Goal: Information Seeking & Learning: Learn about a topic

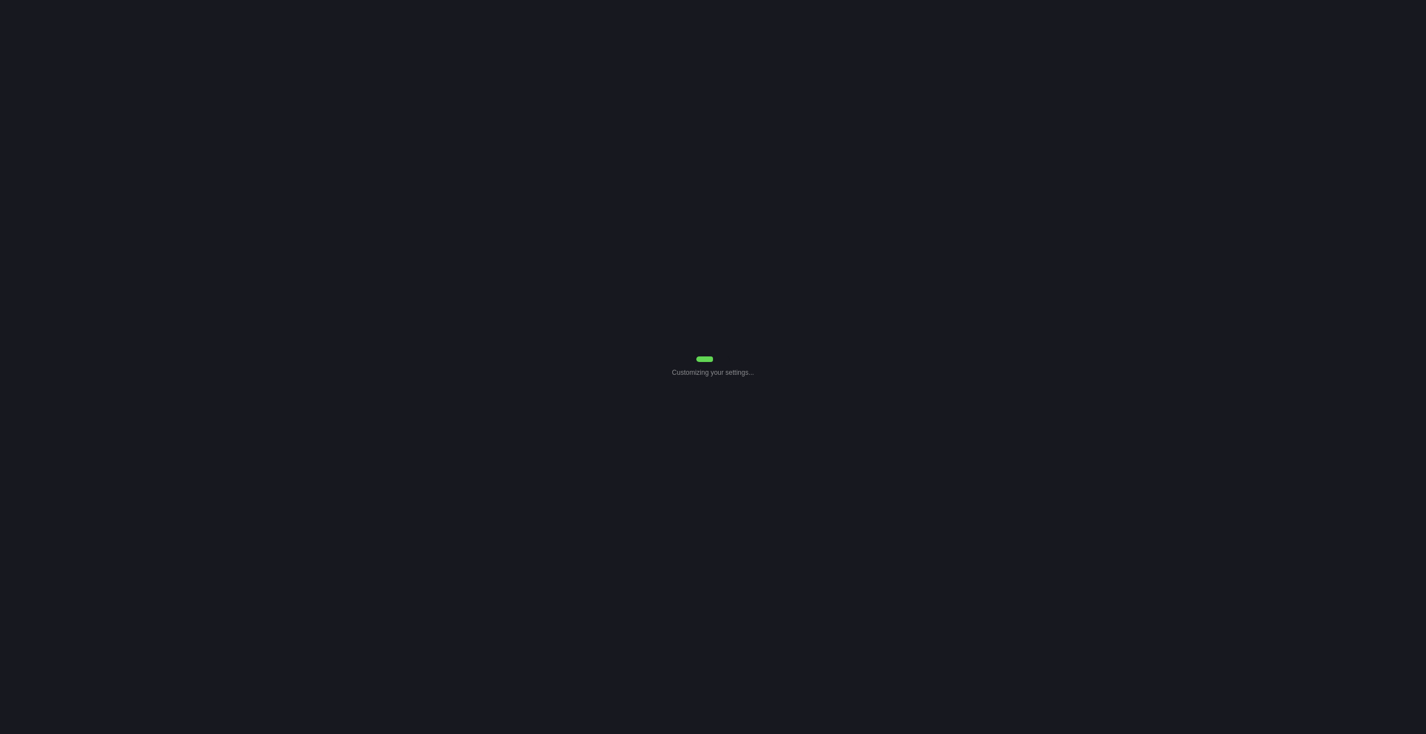
select select "Common Use"
select select "7"
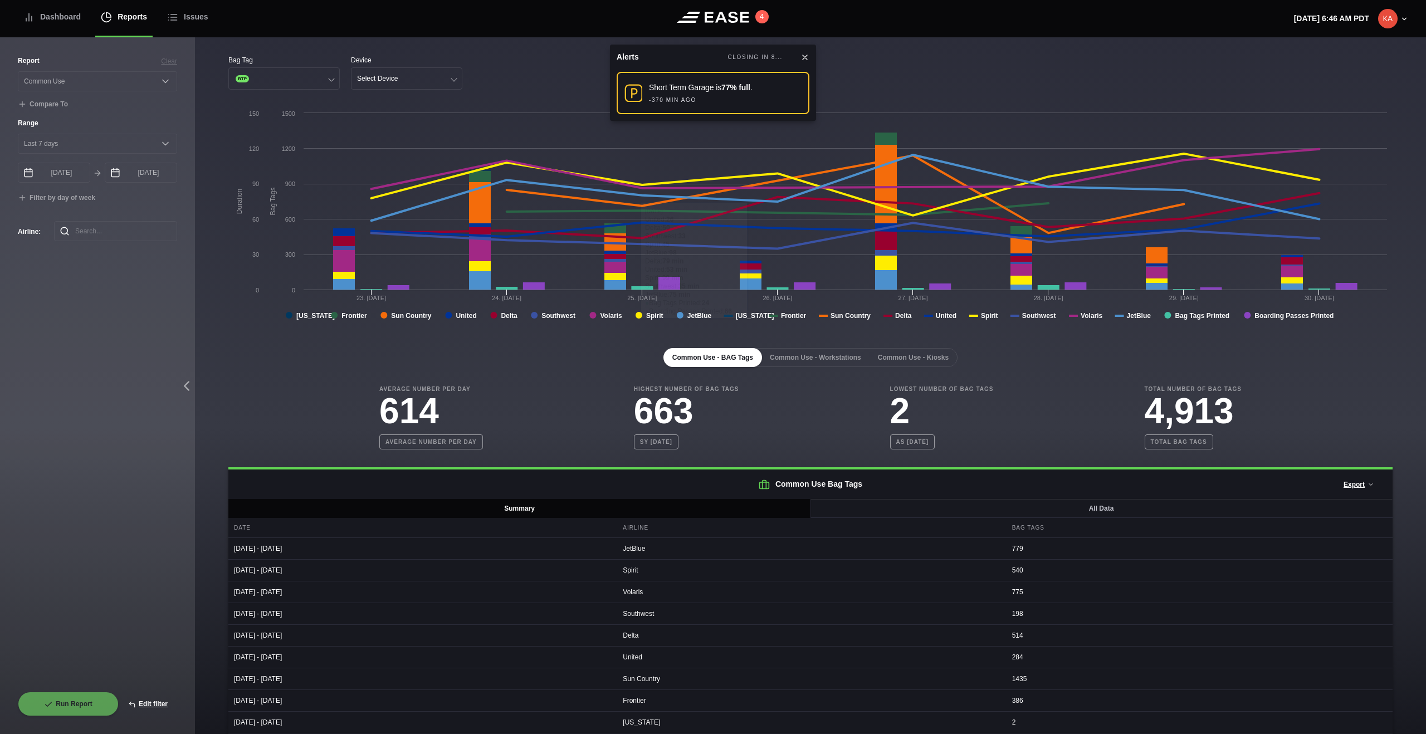
click at [807, 58] on icon at bounding box center [805, 57] width 9 height 9
click at [325, 83] on button "BTP" at bounding box center [283, 78] width 111 height 22
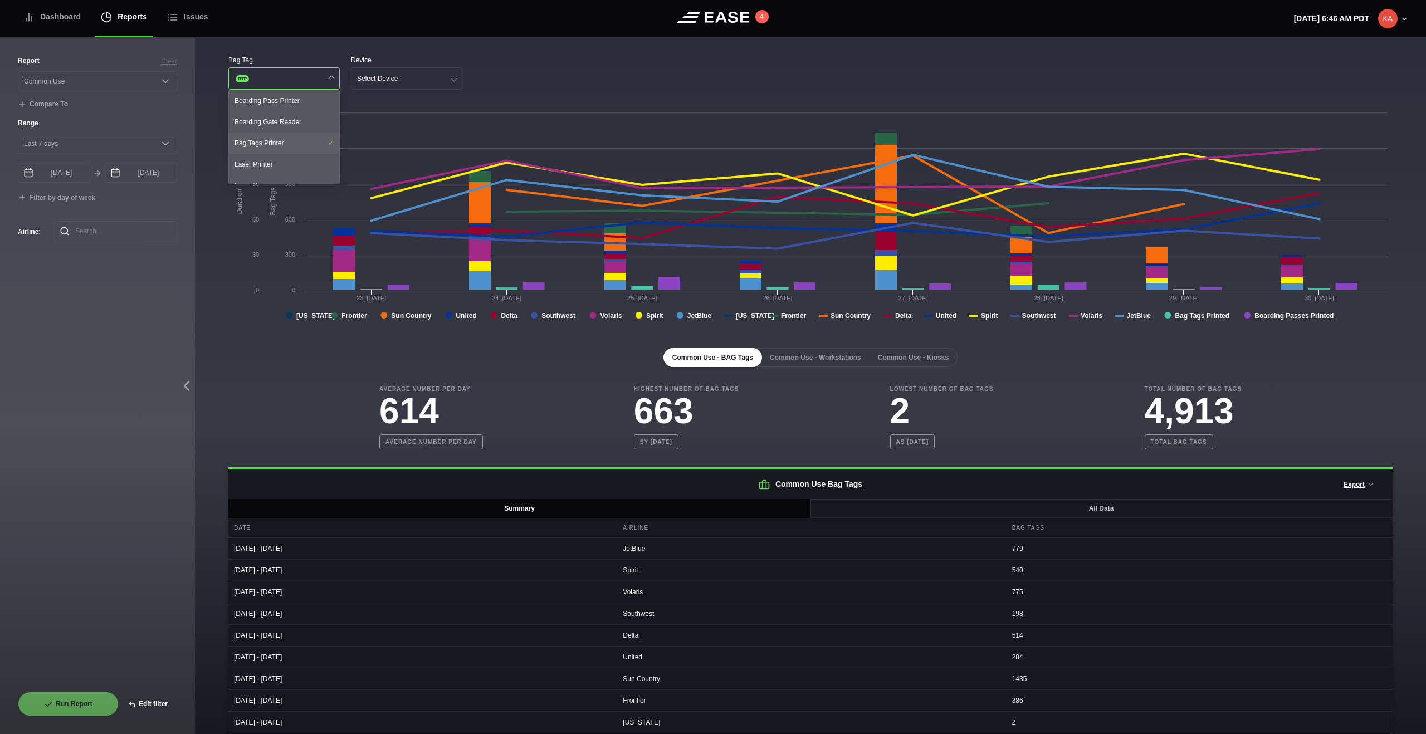
click at [295, 141] on div "Bag Tags Printer" at bounding box center [284, 143] width 110 height 21
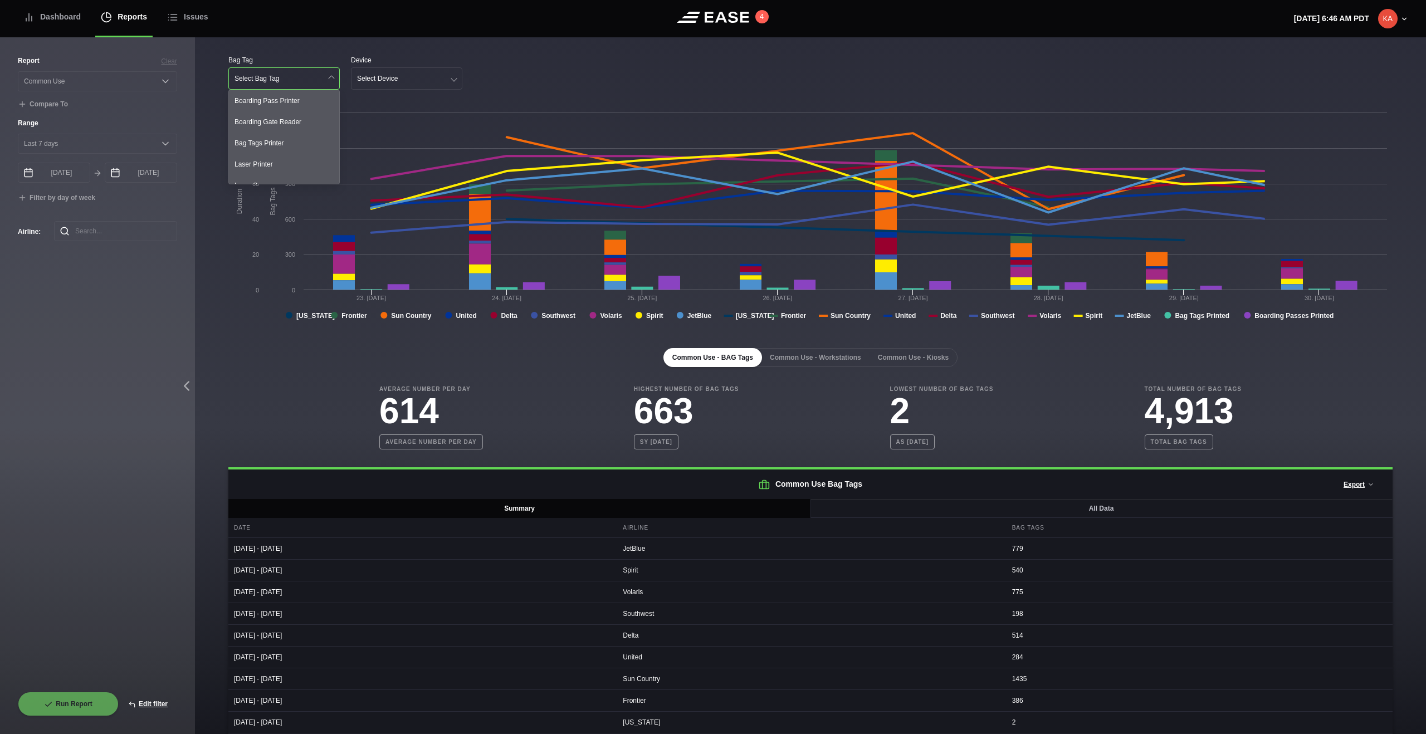
click at [572, 70] on div "Bag Tag Select Bag Tag Boarding Pass Printer Boarding Gate Reader Bag Tags Prin…" at bounding box center [810, 72] width 1164 height 35
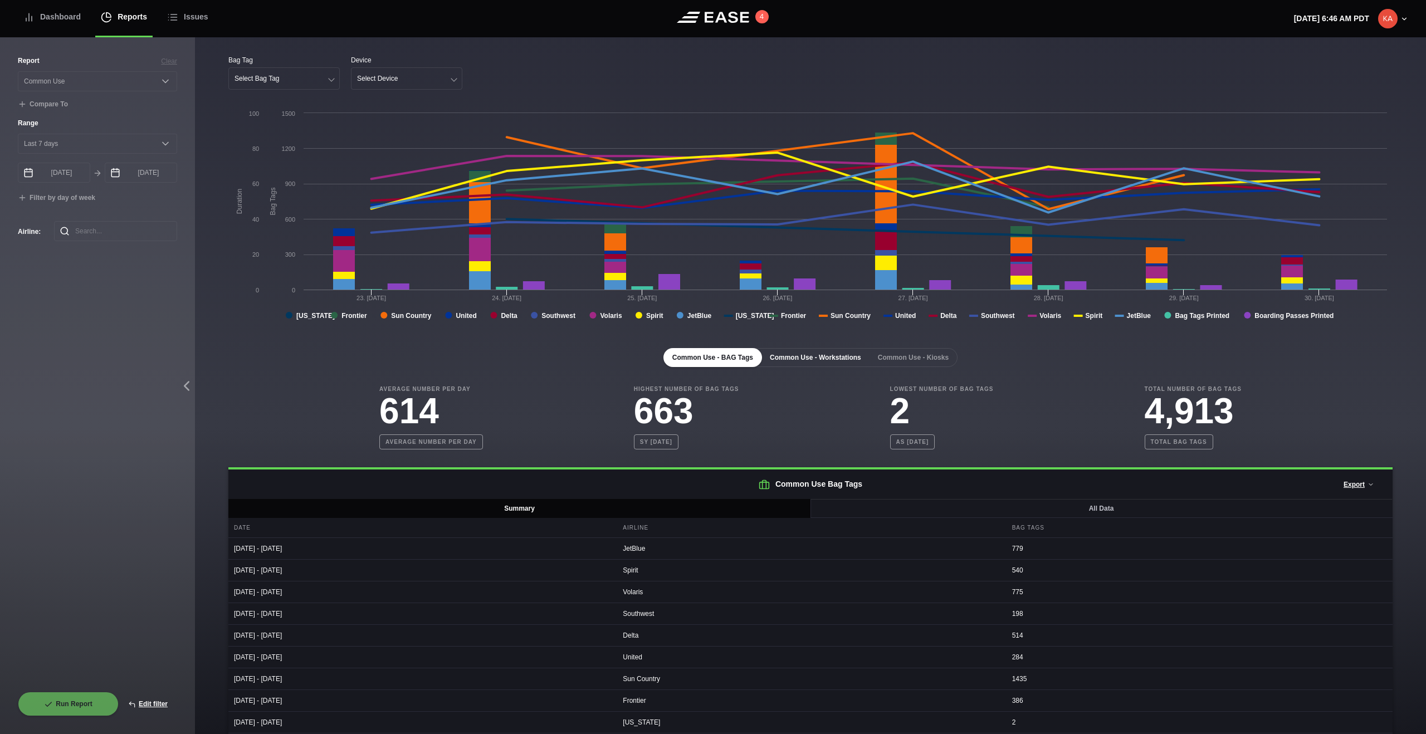
click at [790, 359] on button "Common Use - Workstations" at bounding box center [815, 357] width 109 height 19
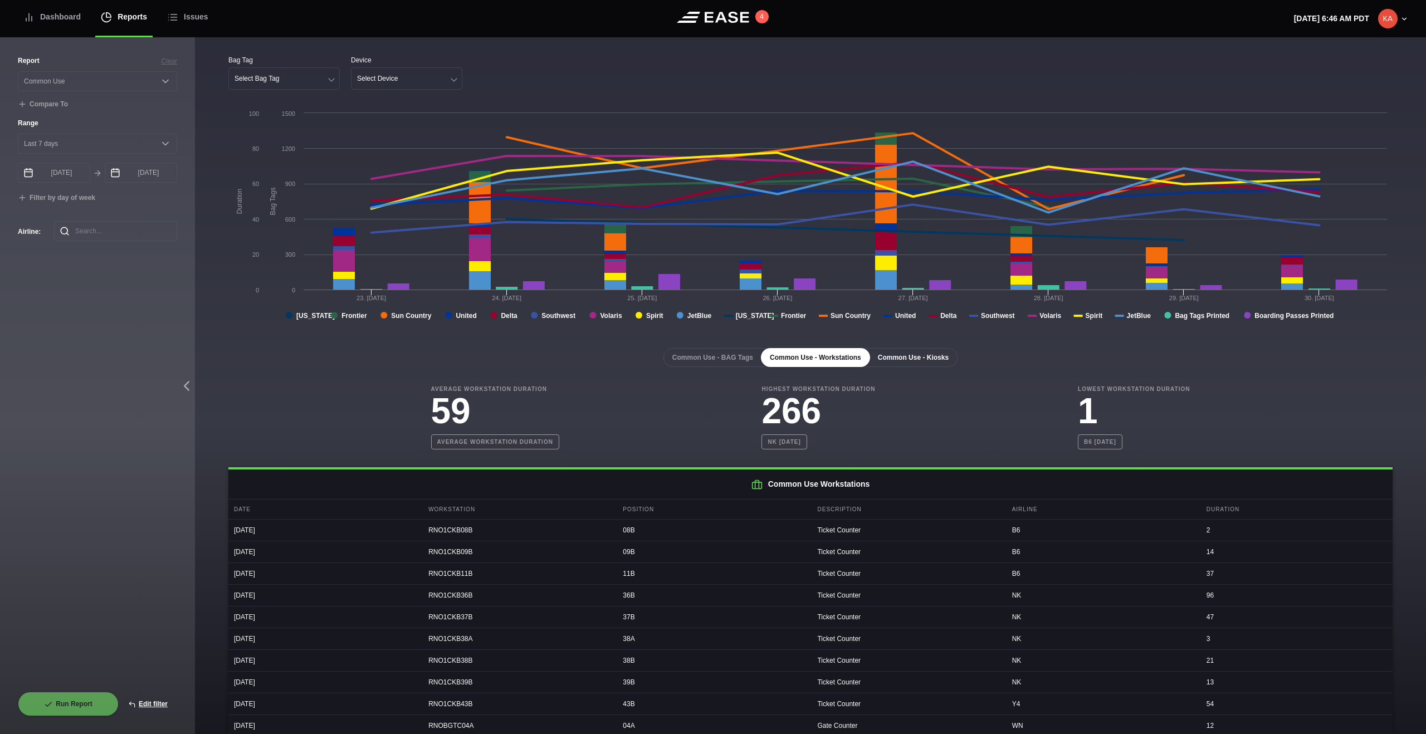
click at [904, 357] on button "Common Use - Kiosks" at bounding box center [913, 357] width 89 height 19
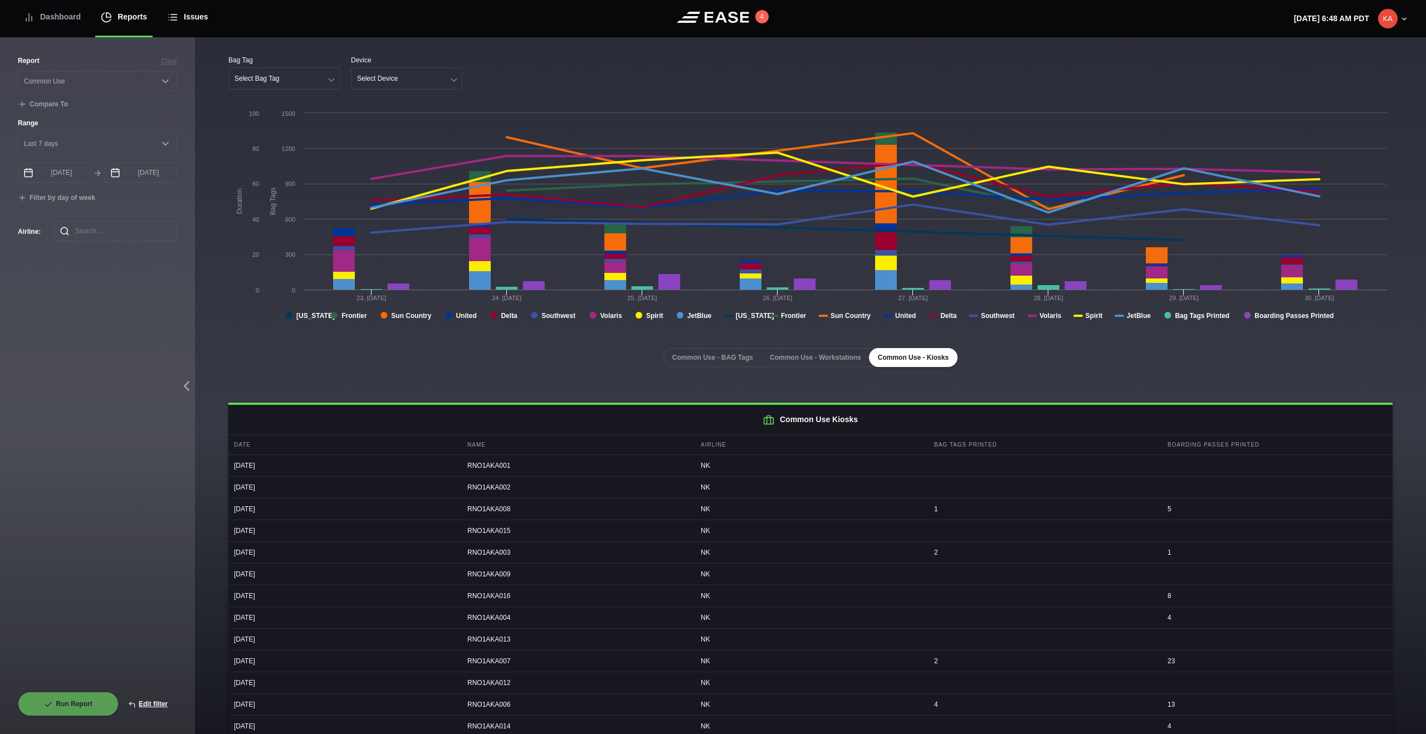
click at [191, 16] on div "Issues" at bounding box center [187, 16] width 41 height 37
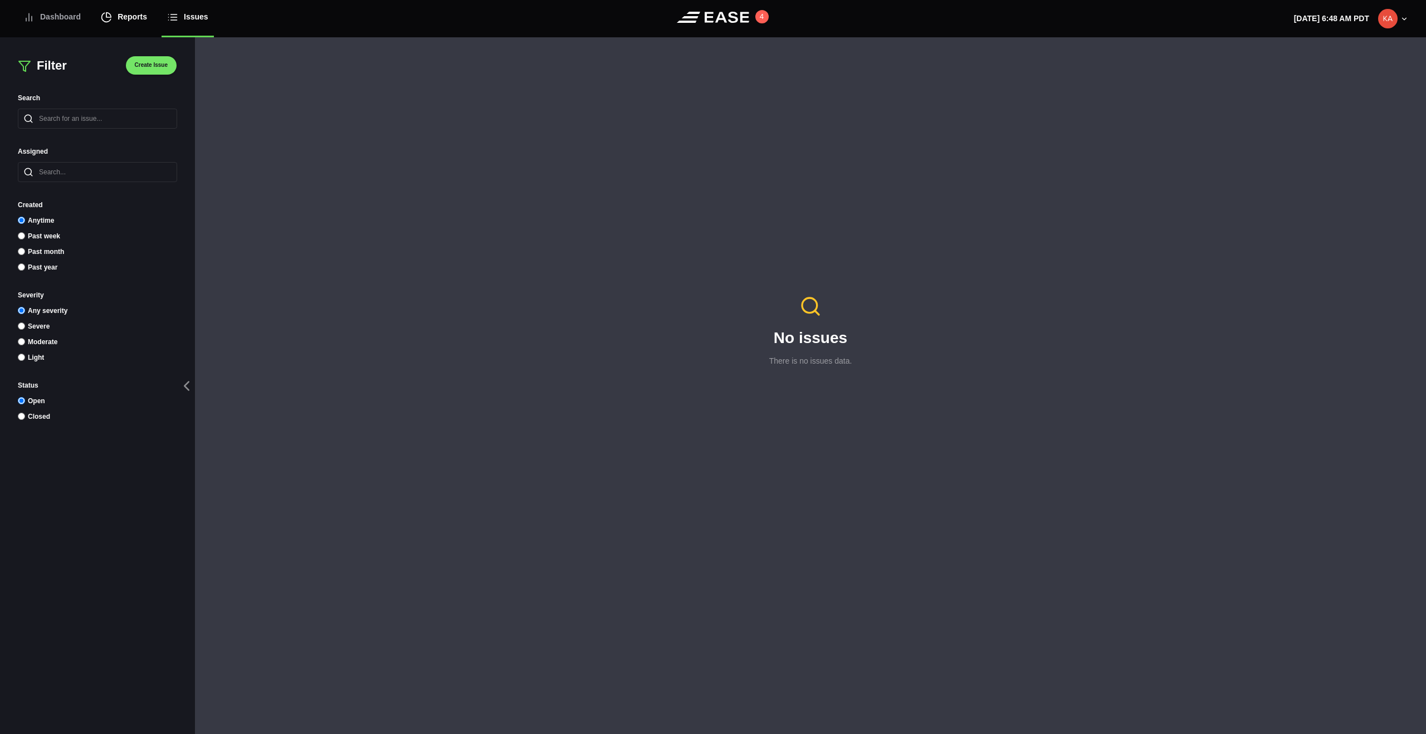
click at [124, 19] on div "Reports" at bounding box center [124, 16] width 46 height 37
select select "7"
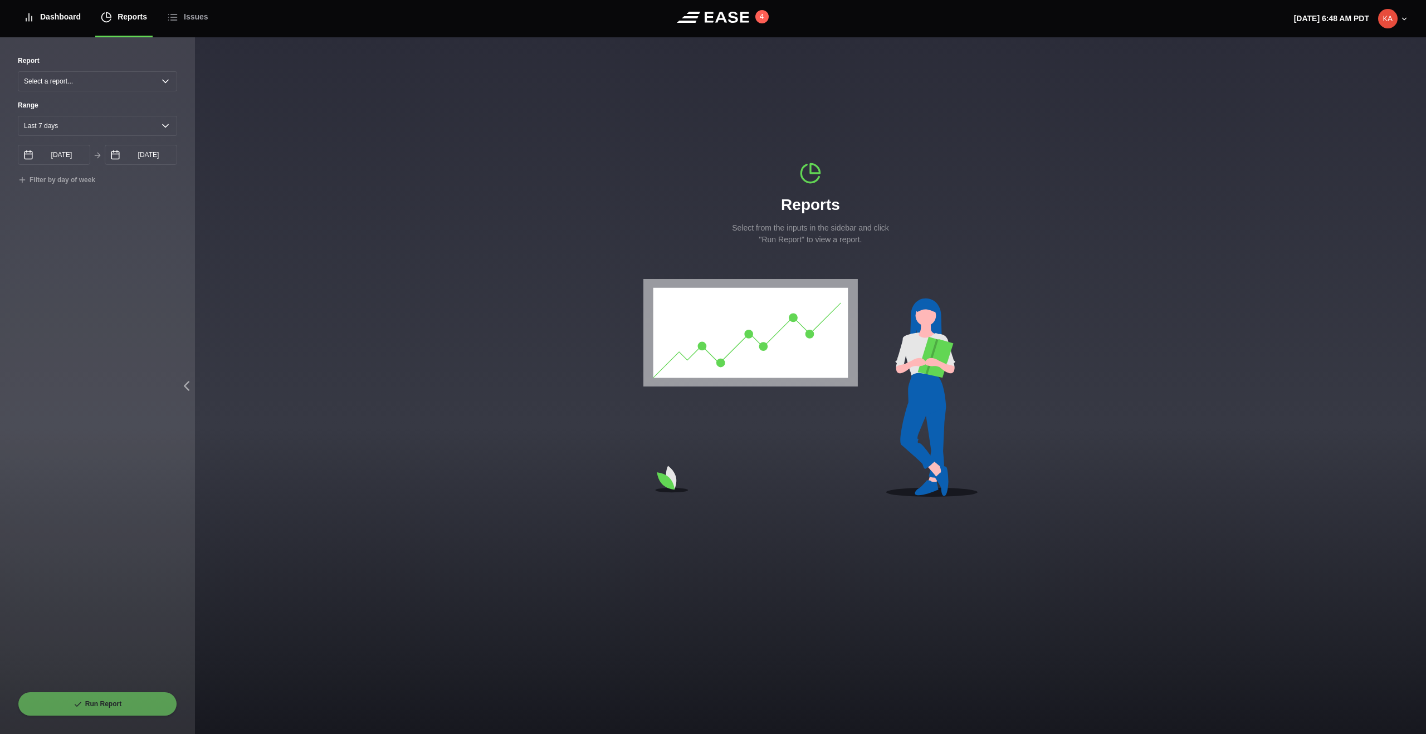
click at [68, 22] on div "Dashboard" at bounding box center [51, 16] width 57 height 37
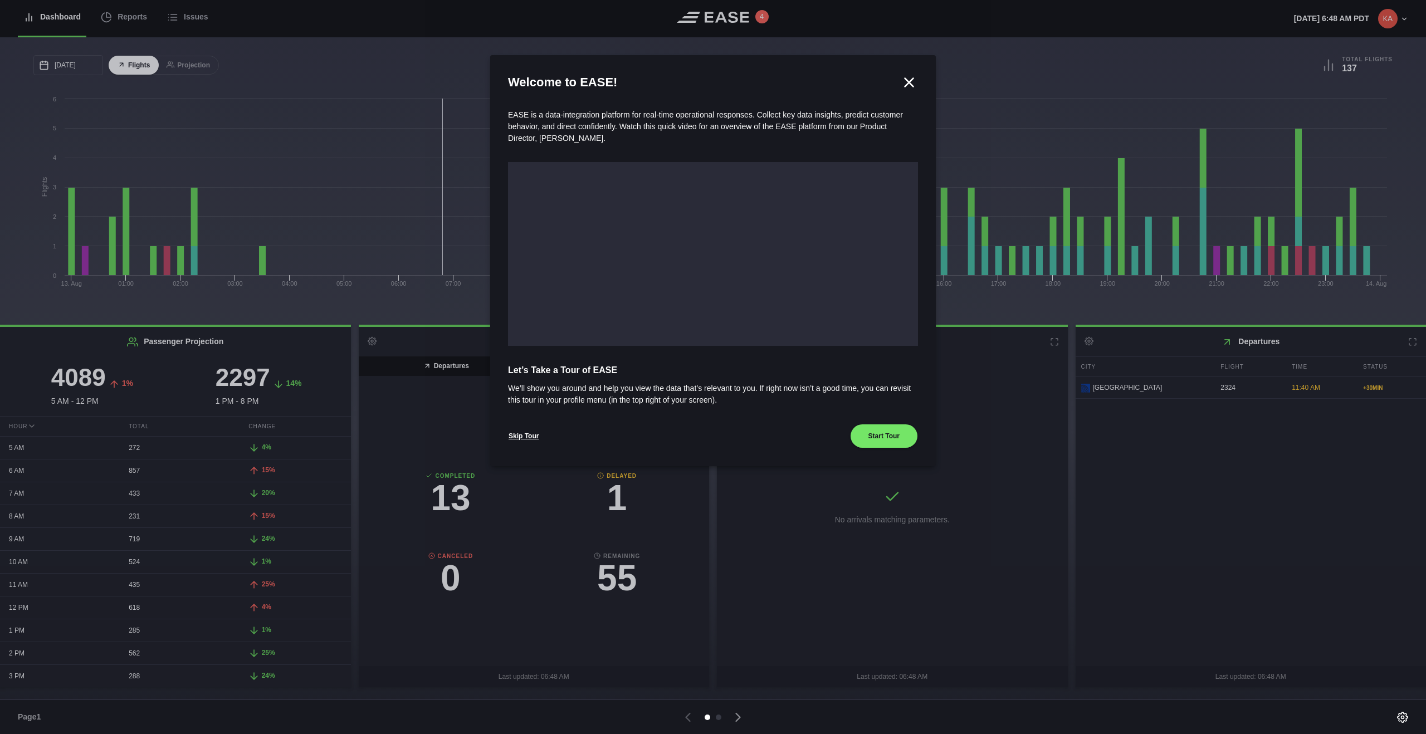
click at [125, 18] on div at bounding box center [713, 367] width 1426 height 734
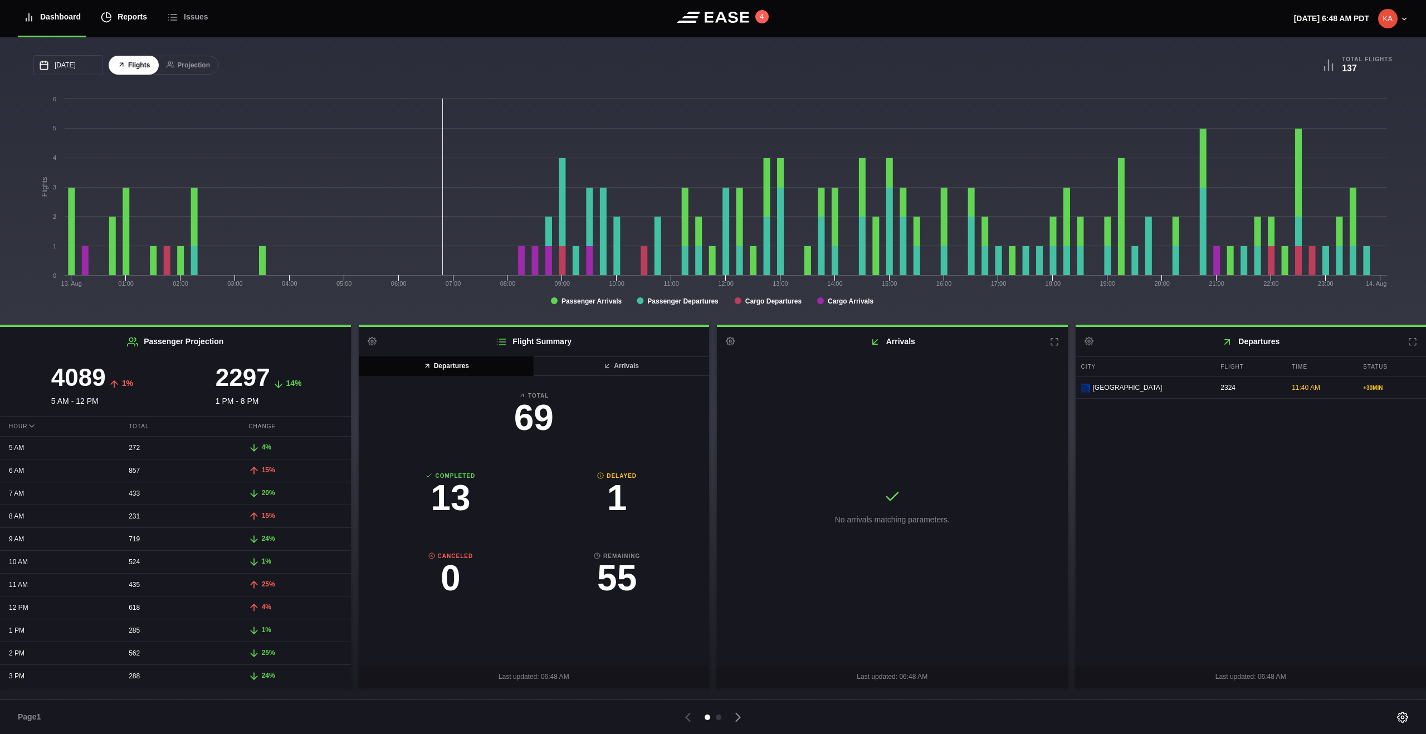
click at [130, 17] on div "Reports" at bounding box center [124, 16] width 46 height 37
select select "7"
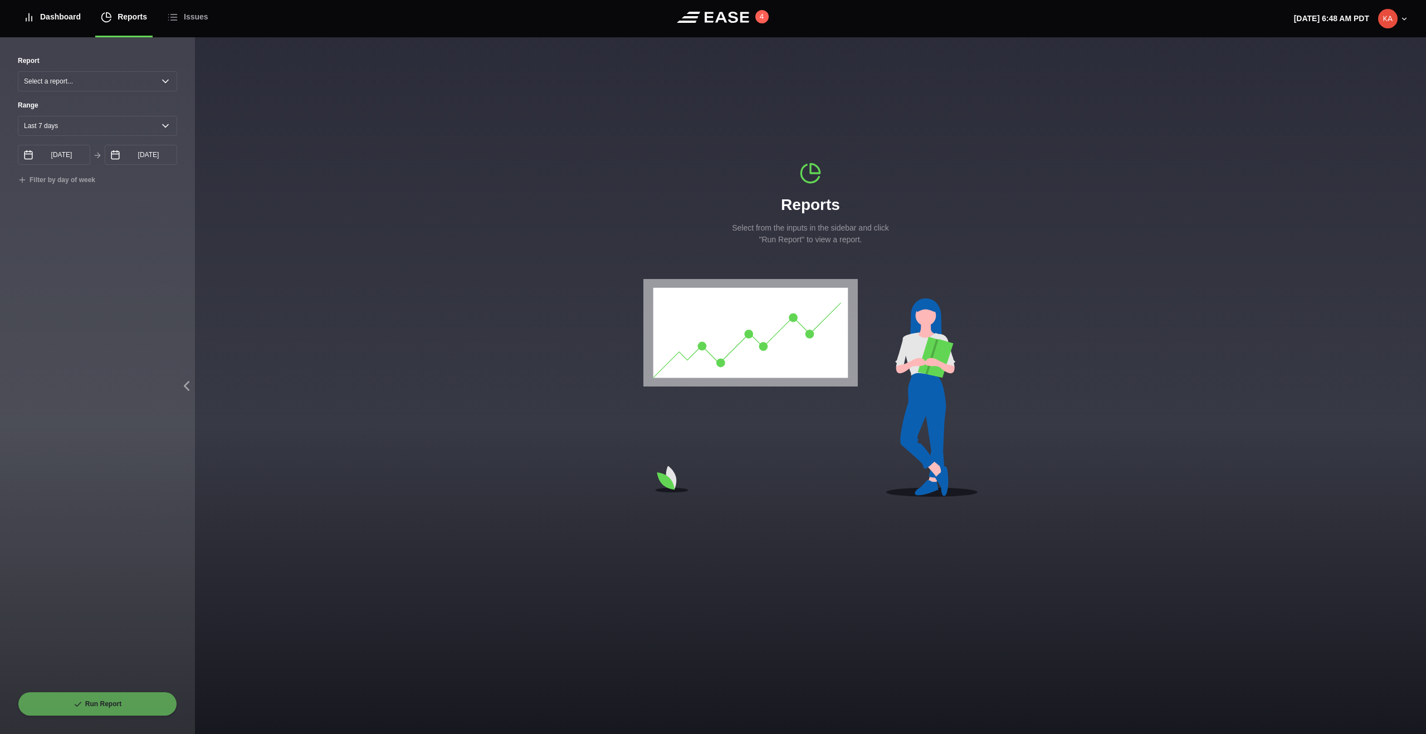
click at [79, 16] on div "Dashboard" at bounding box center [51, 16] width 57 height 37
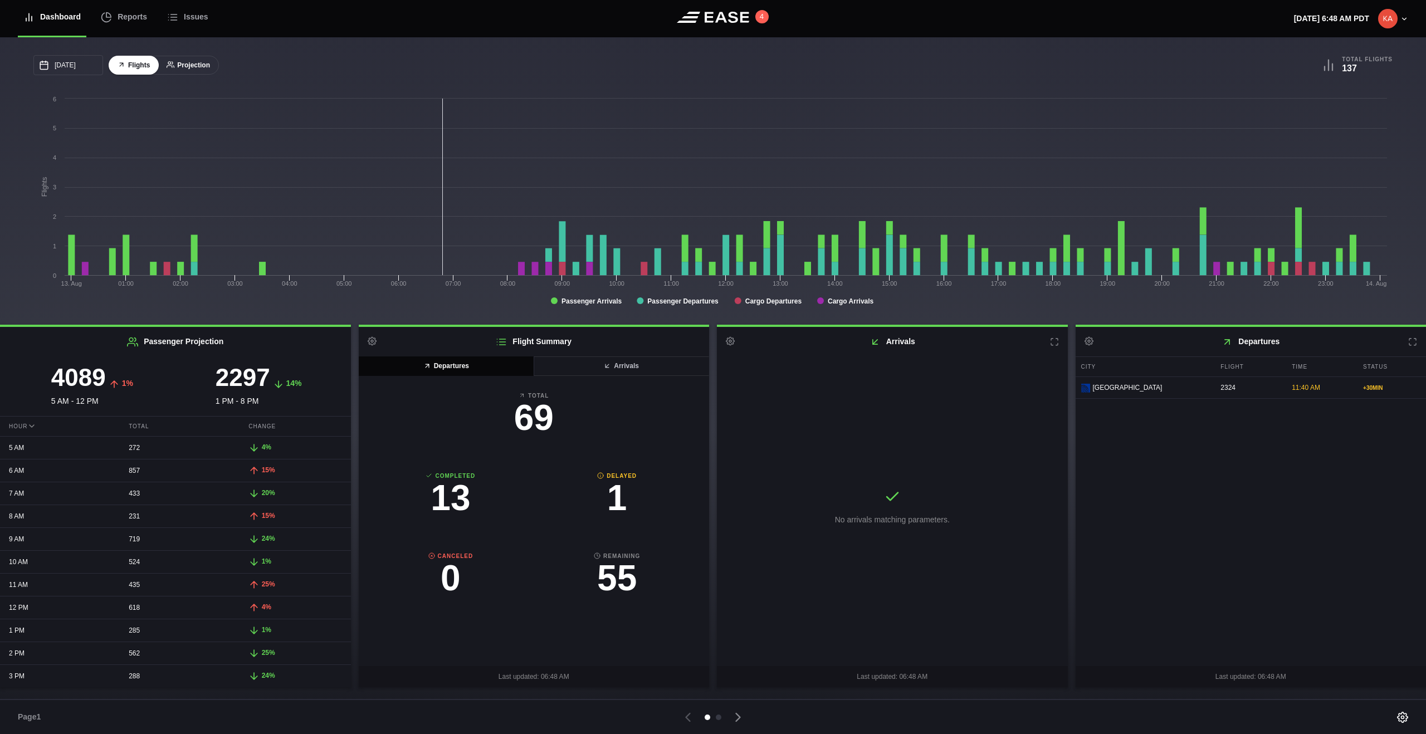
click at [191, 62] on button "Projection" at bounding box center [188, 65] width 61 height 19
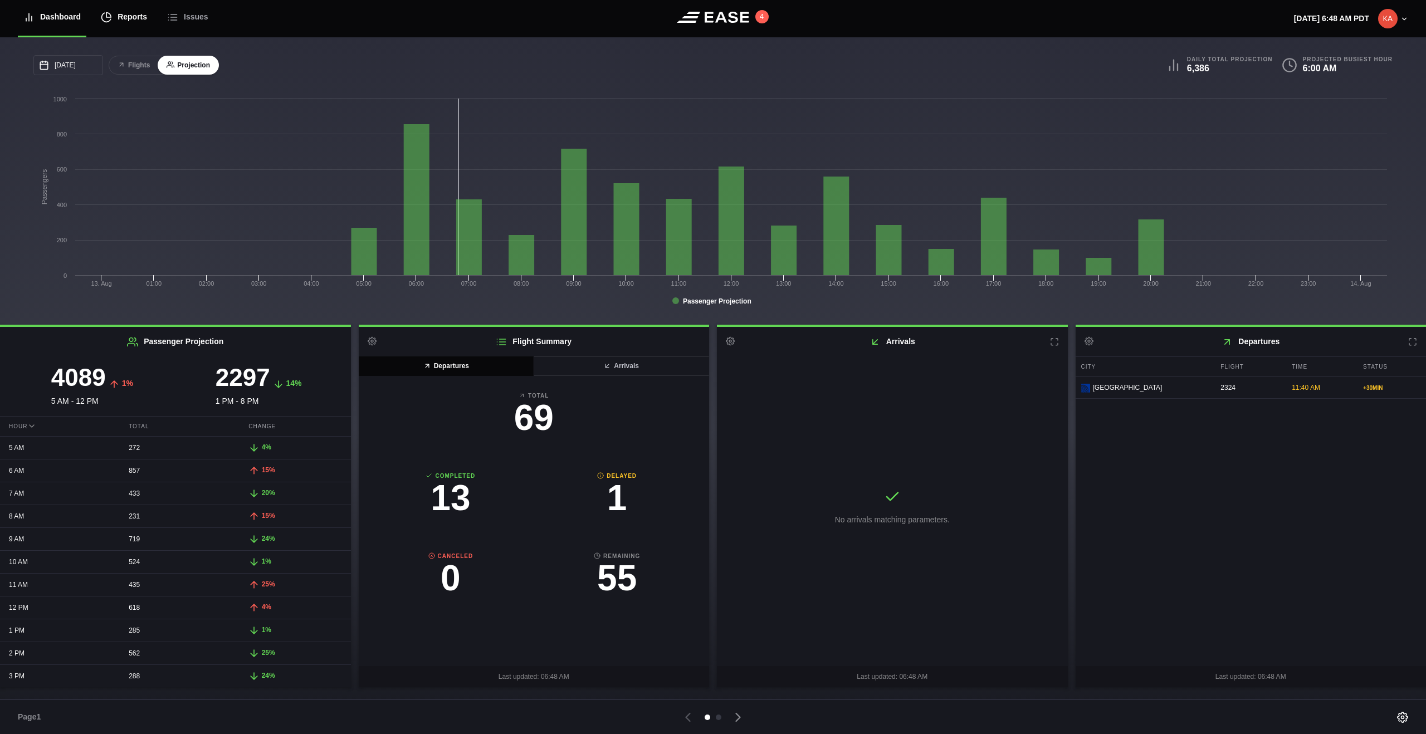
click at [125, 16] on div "Reports" at bounding box center [124, 16] width 46 height 37
select select "7"
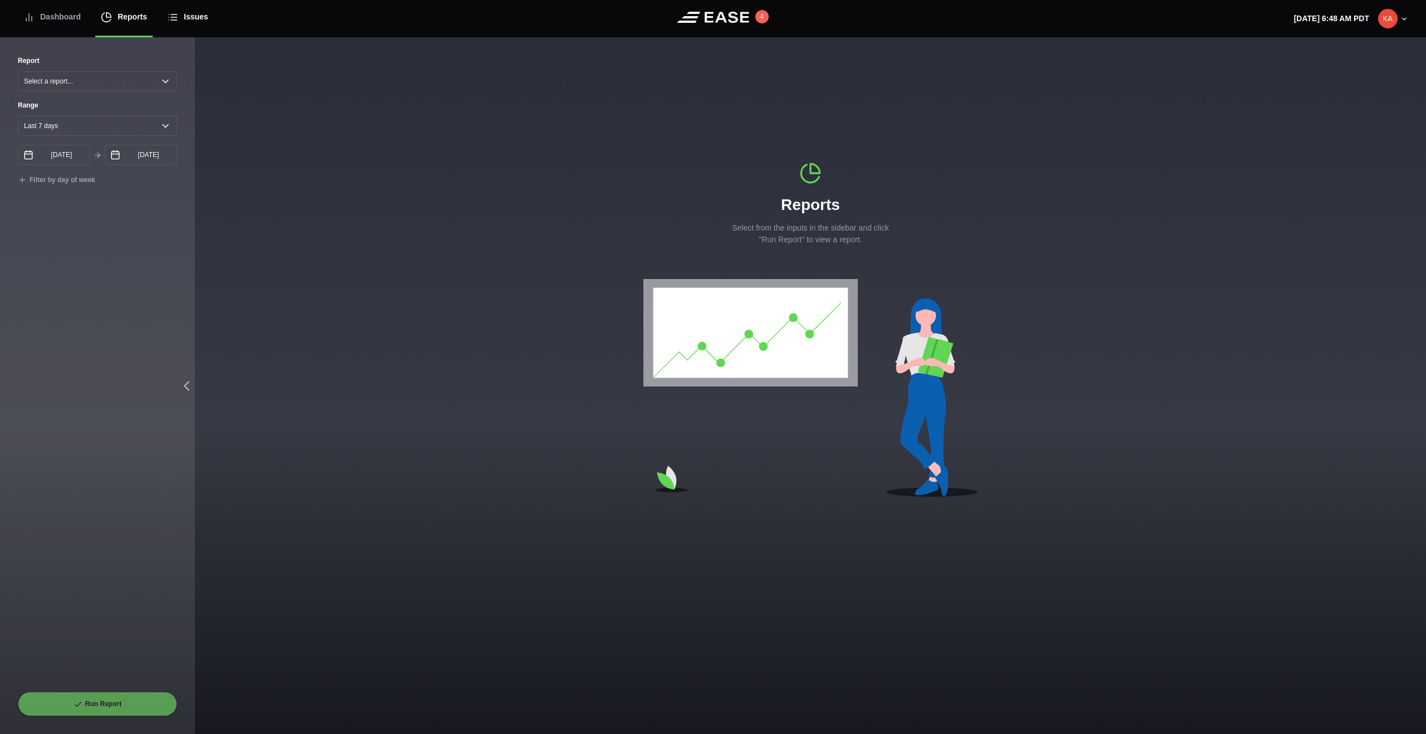
click at [197, 22] on div "Issues" at bounding box center [187, 16] width 41 height 37
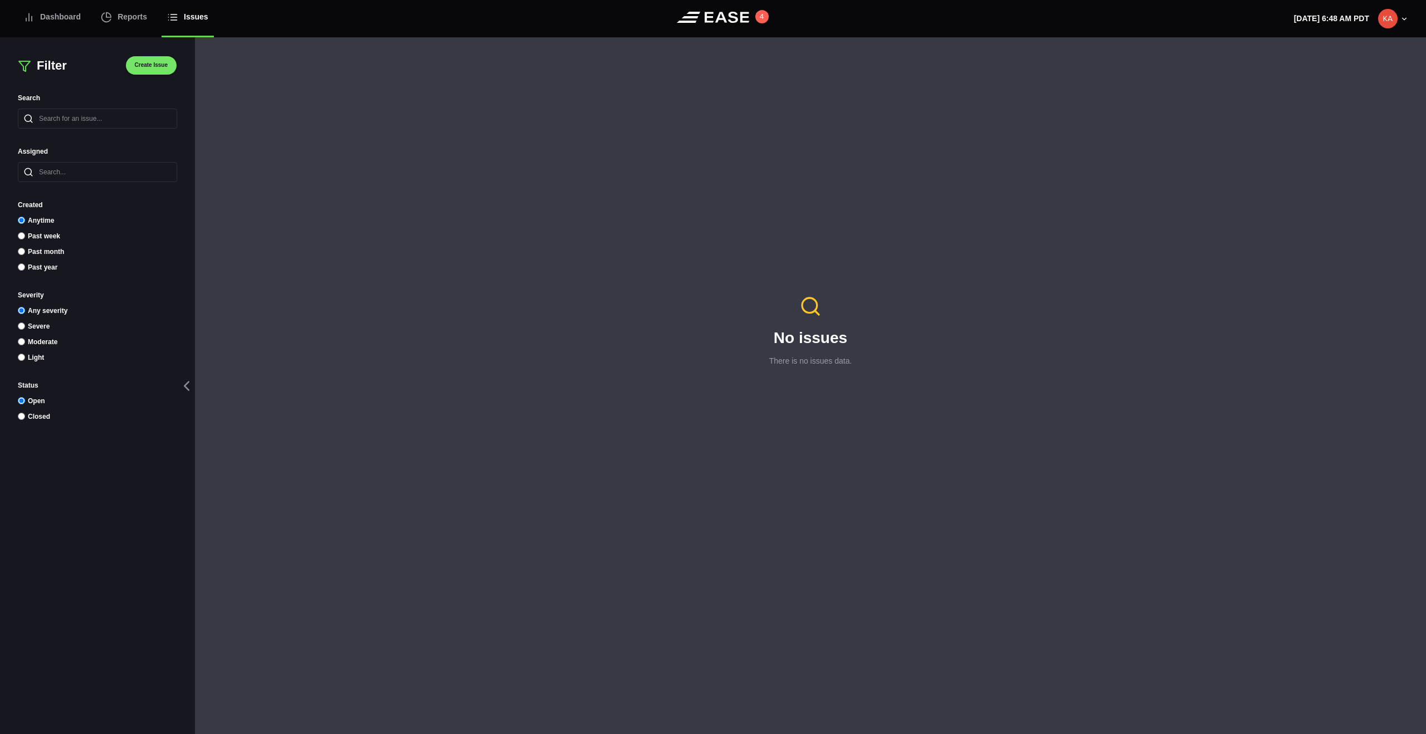
click at [18, 327] on input "Severe" at bounding box center [21, 326] width 7 height 7
radio input "true"
click at [65, 14] on div "Dashboard" at bounding box center [51, 16] width 57 height 37
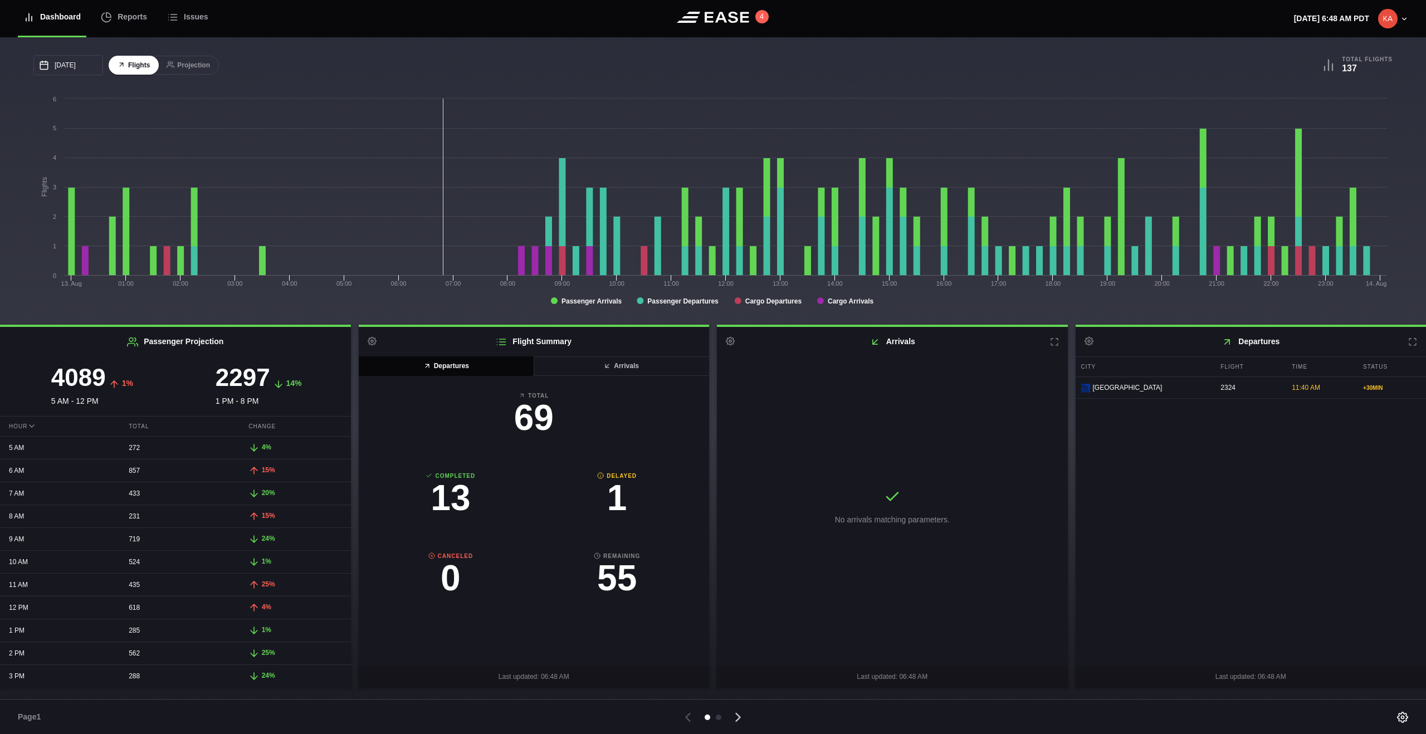
click at [739, 715] on icon at bounding box center [738, 718] width 16 height 16
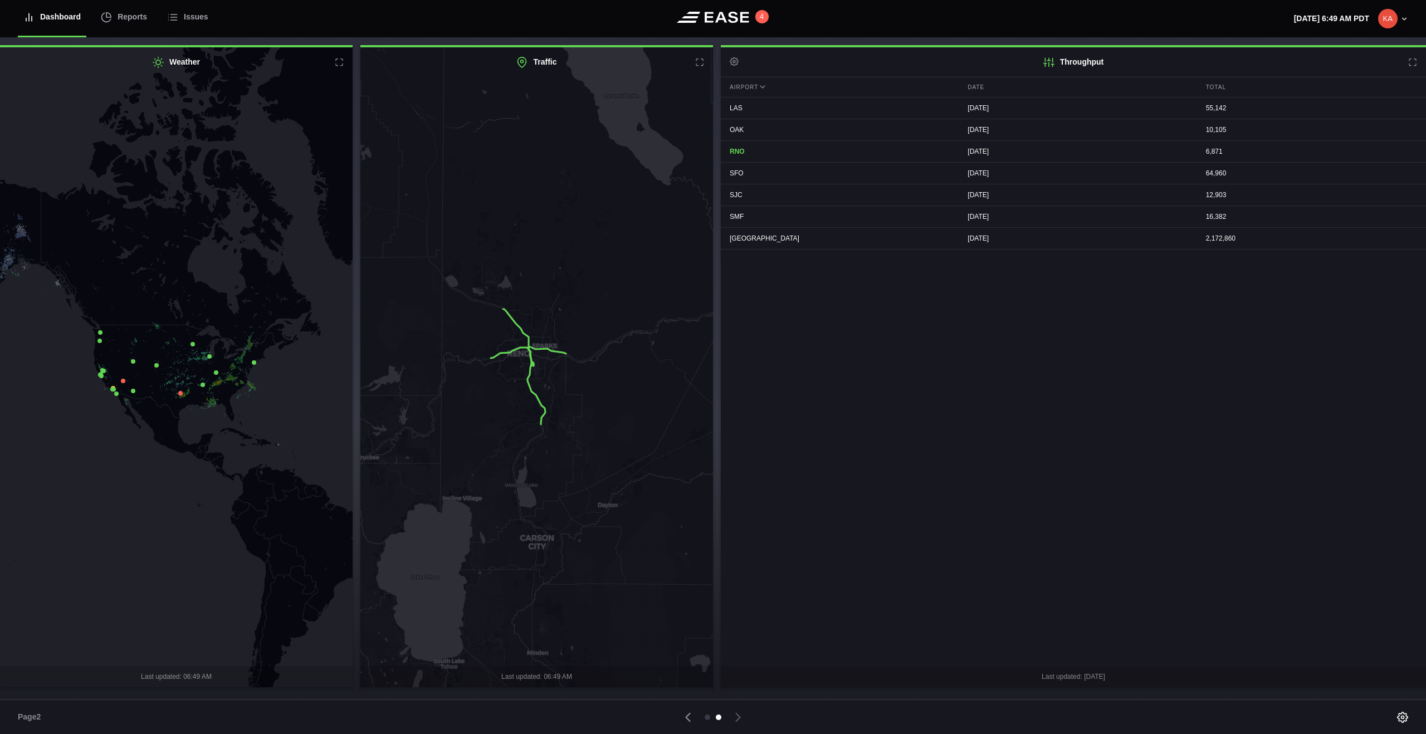
click at [1394, 18] on img at bounding box center [1387, 18] width 19 height 19
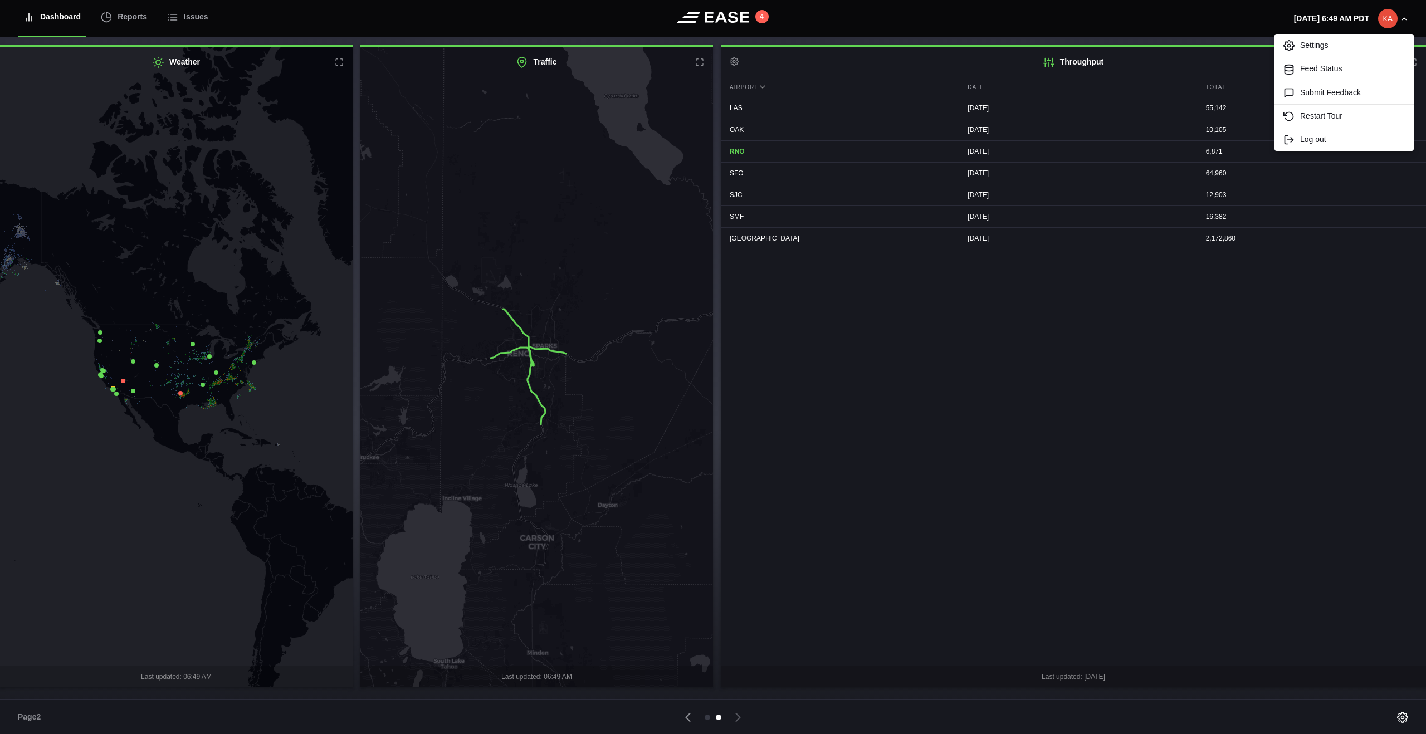
click at [1394, 18] on img at bounding box center [1387, 18] width 19 height 19
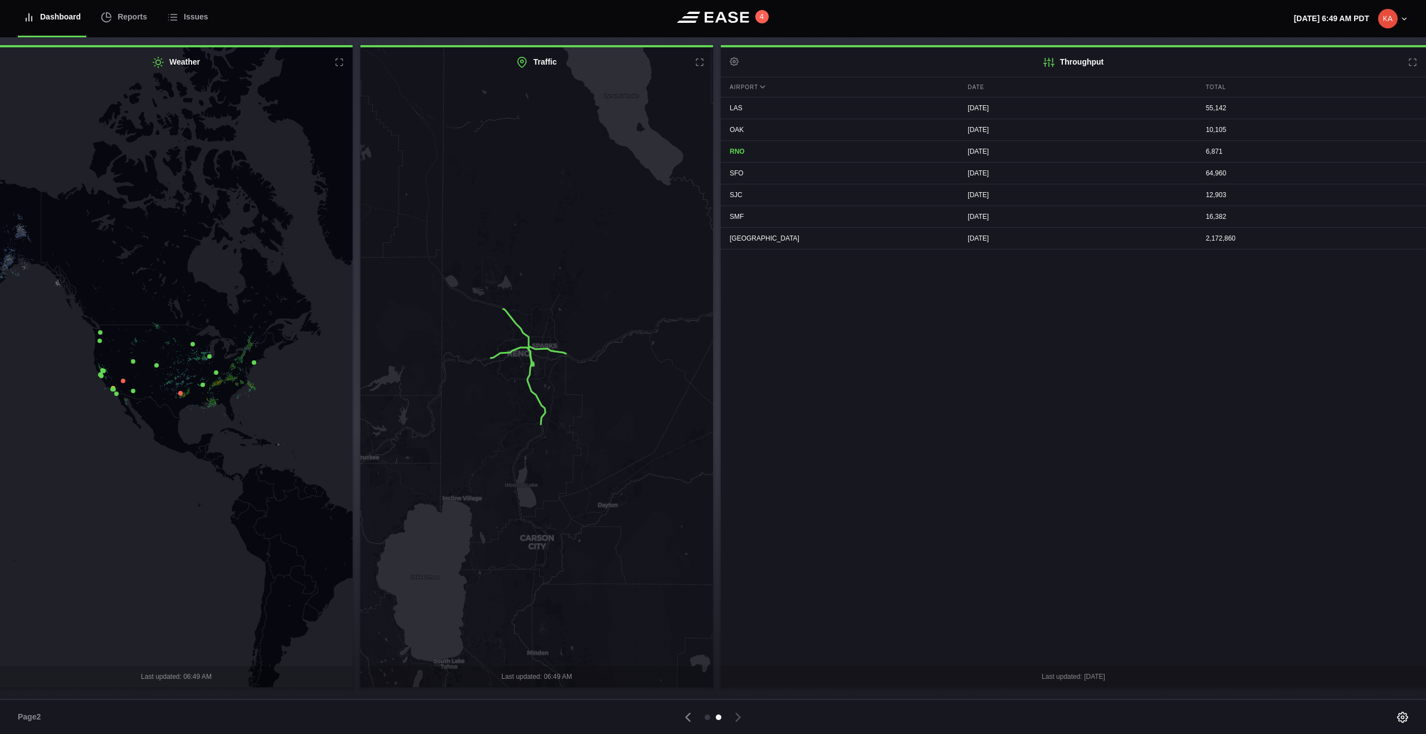
click at [53, 13] on div "Dashboard" at bounding box center [51, 16] width 57 height 37
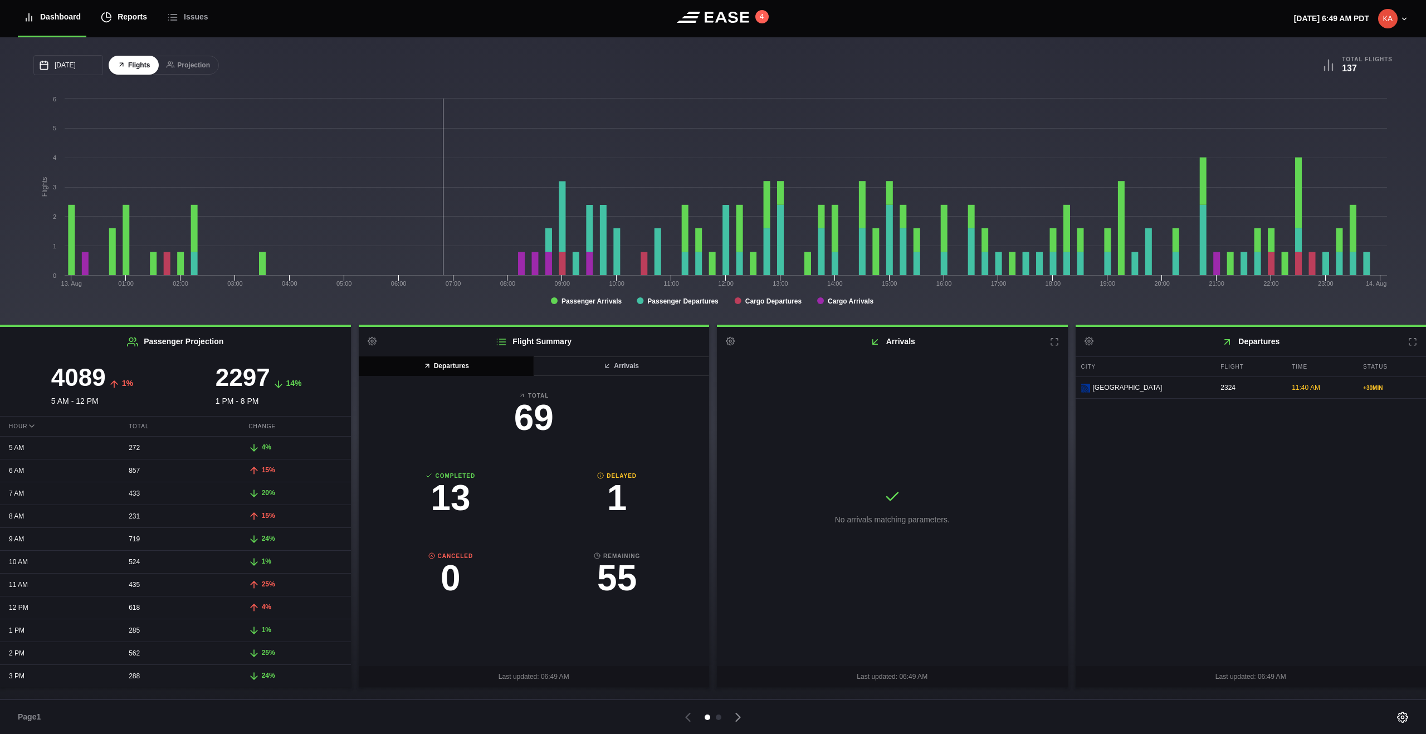
click at [111, 24] on div "Reports" at bounding box center [124, 16] width 46 height 37
select select "7"
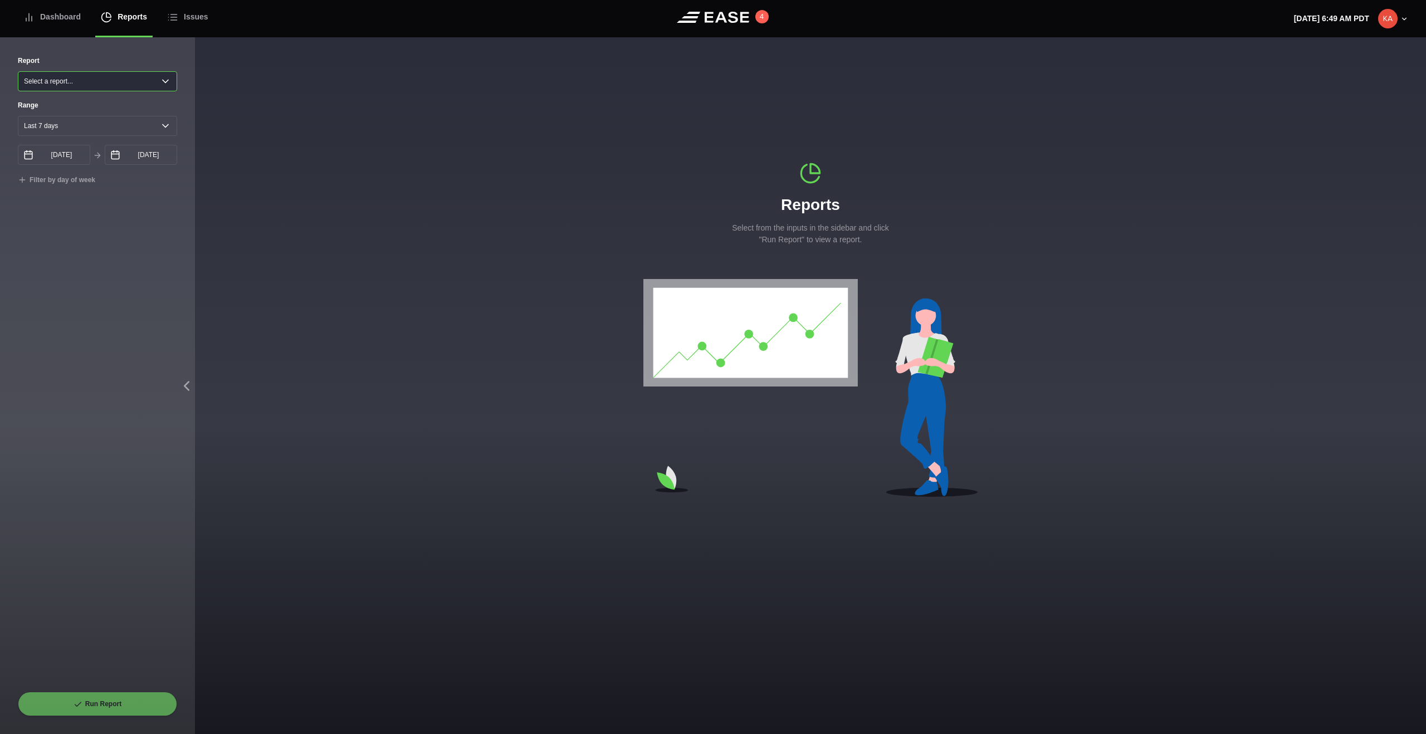
click at [126, 86] on select "Select a report... Arrivals Common Use Daily Throughput Departures Passenger Pr…" at bounding box center [97, 81] width 159 height 20
select select "Arrivals"
click at [18, 71] on select "Select a report... Arrivals Common Use Daily Throughput Departures Passenger Pr…" at bounding box center [97, 81] width 159 height 20
click at [95, 710] on button "Run Report" at bounding box center [97, 704] width 159 height 25
select select "Arrivals"
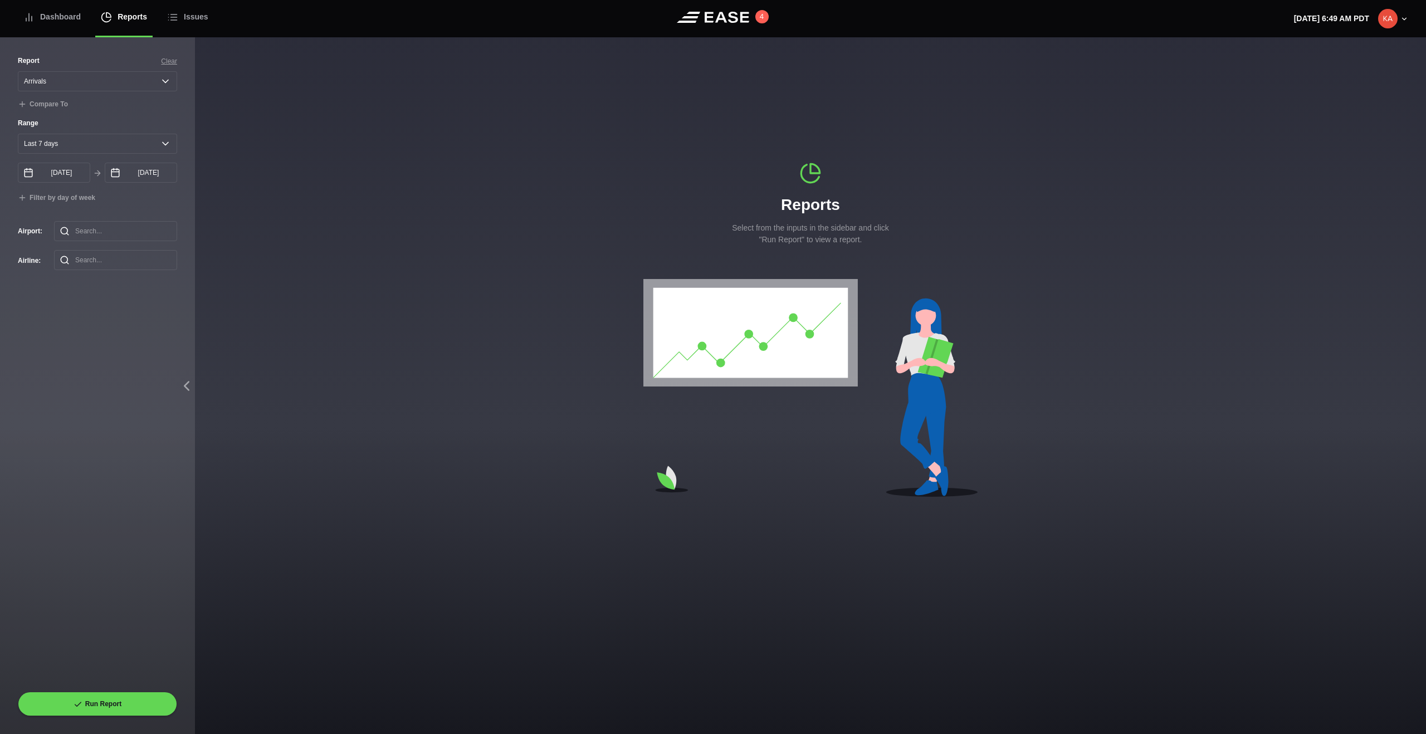
select select "7"
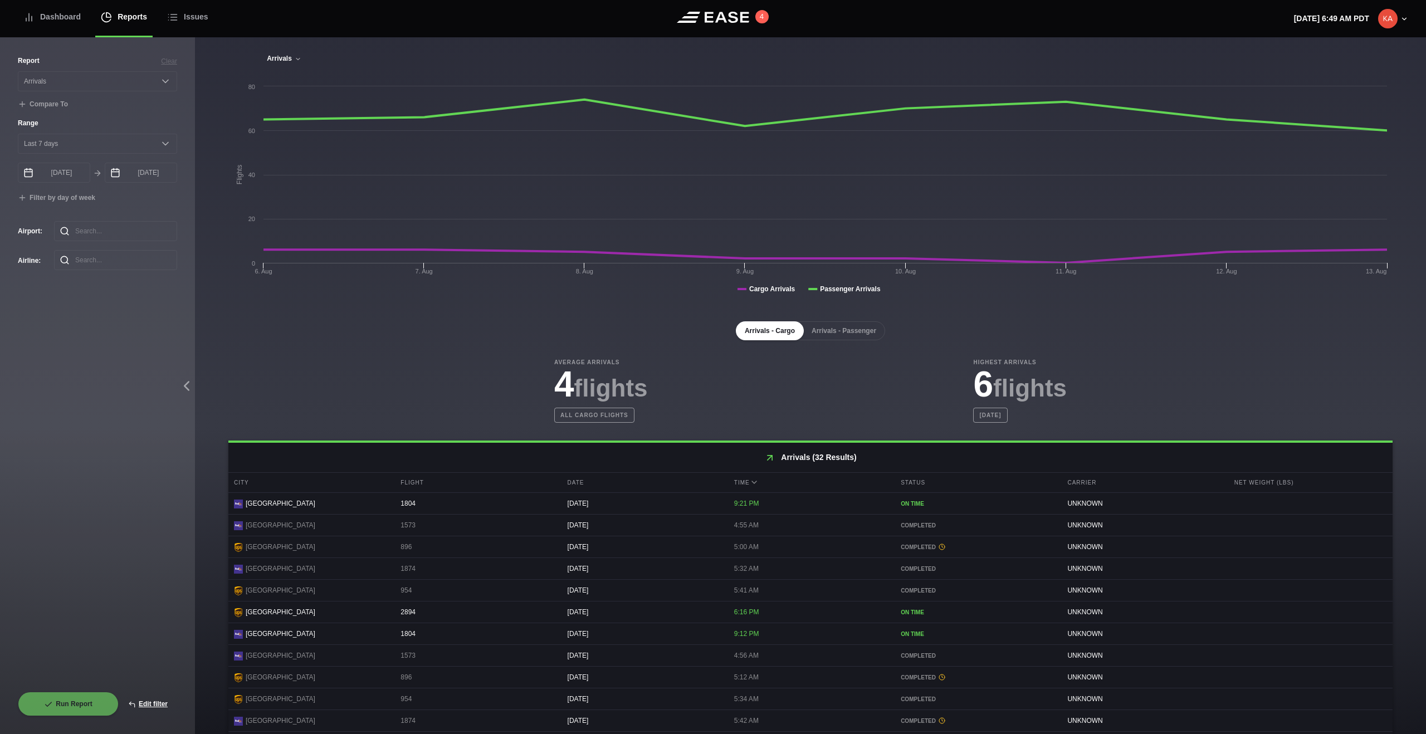
click at [286, 58] on button "Arrivals" at bounding box center [284, 59] width 36 height 8
click at [840, 331] on button "Arrivals - Passenger" at bounding box center [844, 330] width 82 height 19
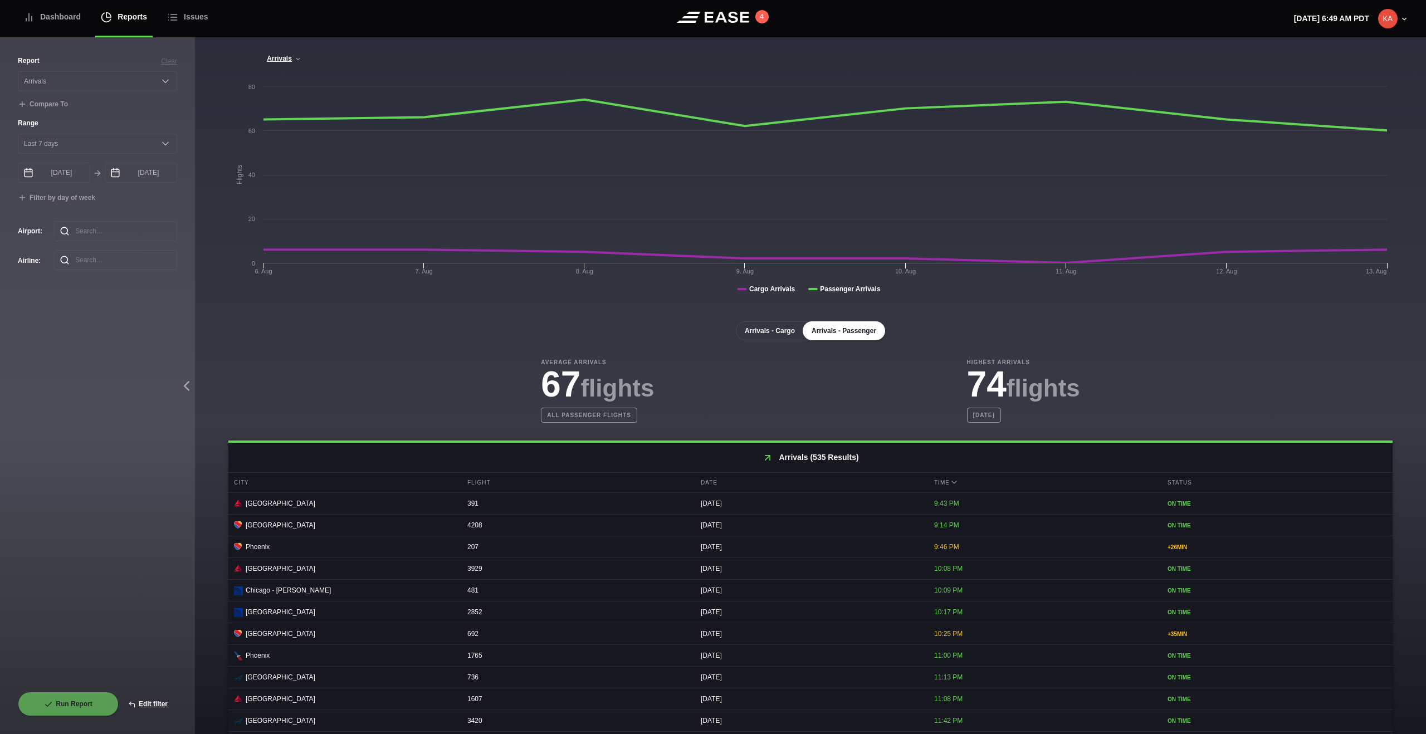
click at [767, 331] on button "Arrivals - Cargo" at bounding box center [770, 330] width 68 height 19
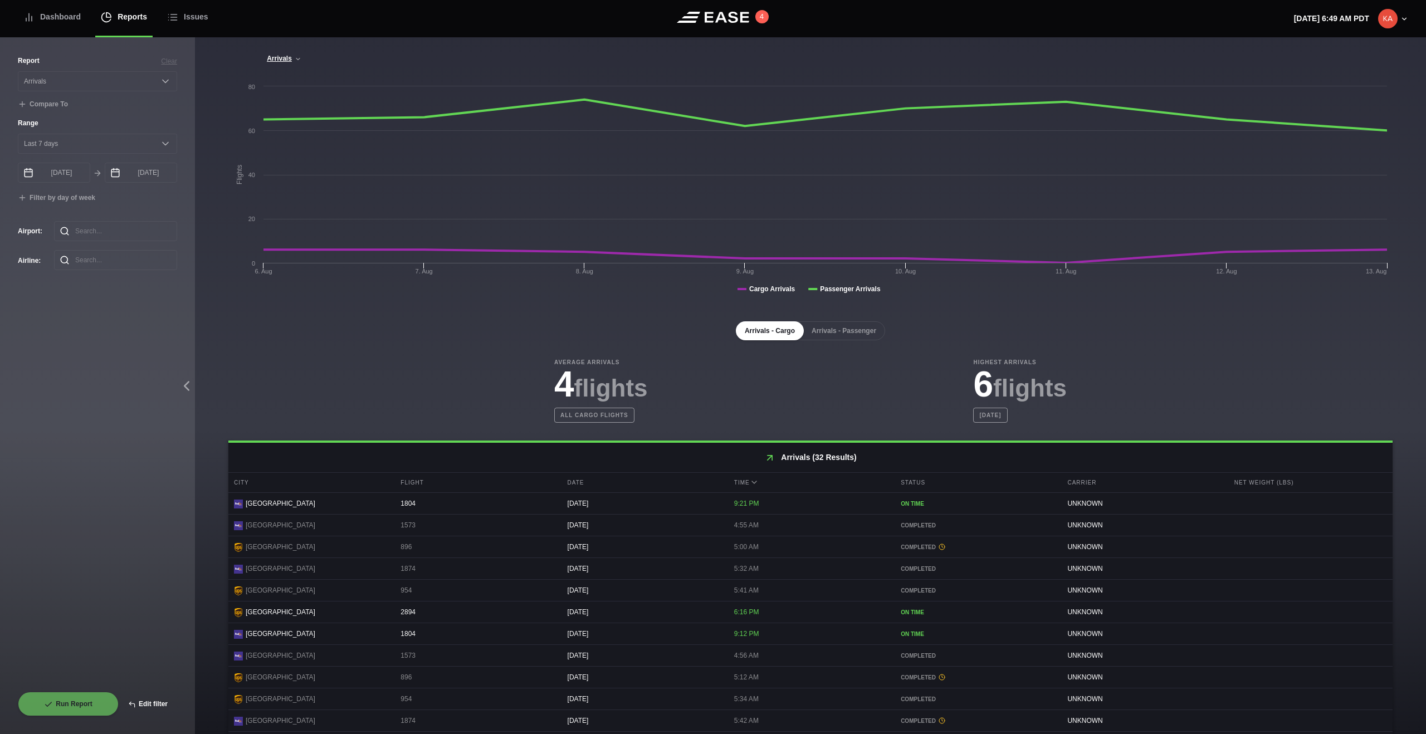
click at [157, 703] on button "Edit filter" at bounding box center [148, 704] width 58 height 25
select select "Arrivals"
select select "0"
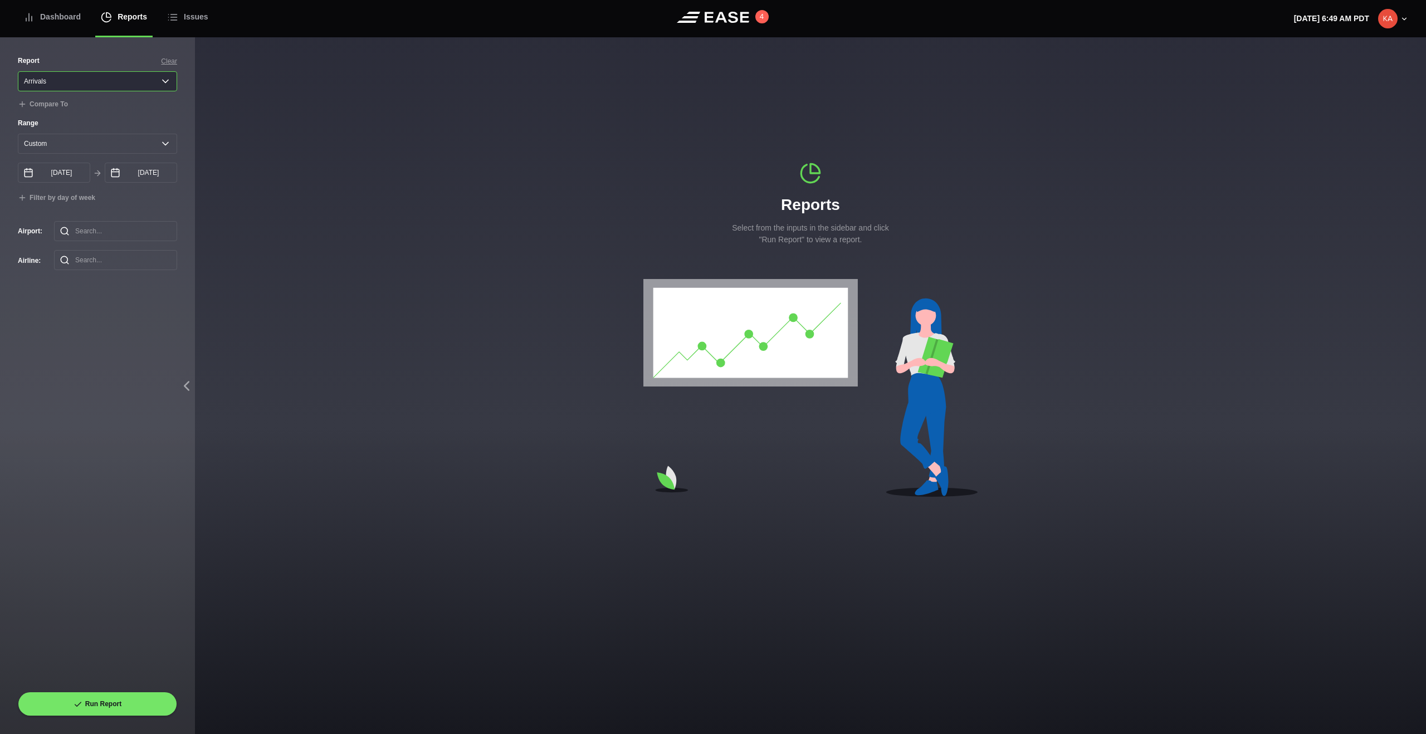
click at [109, 73] on select "Select a report... Arrivals Common Use Daily Throughput Departures Passenger Pr…" at bounding box center [97, 81] width 159 height 20
select select "Daily Throughput"
click at [18, 71] on select "Select a report... Arrivals Common Use Daily Throughput Departures Passenger Pr…" at bounding box center [97, 81] width 159 height 20
click at [92, 714] on button "Run Report" at bounding box center [97, 704] width 159 height 25
select select "Daily Throughput"
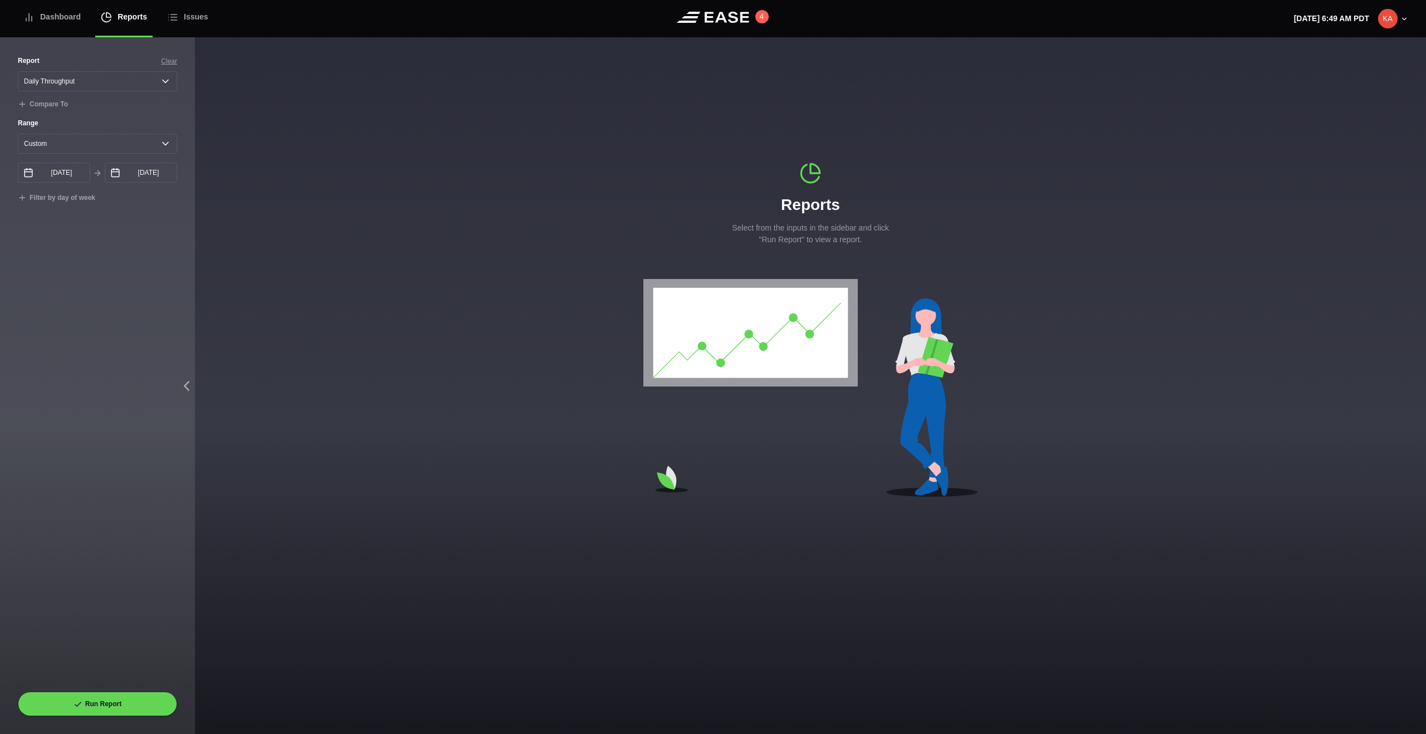
select select "7"
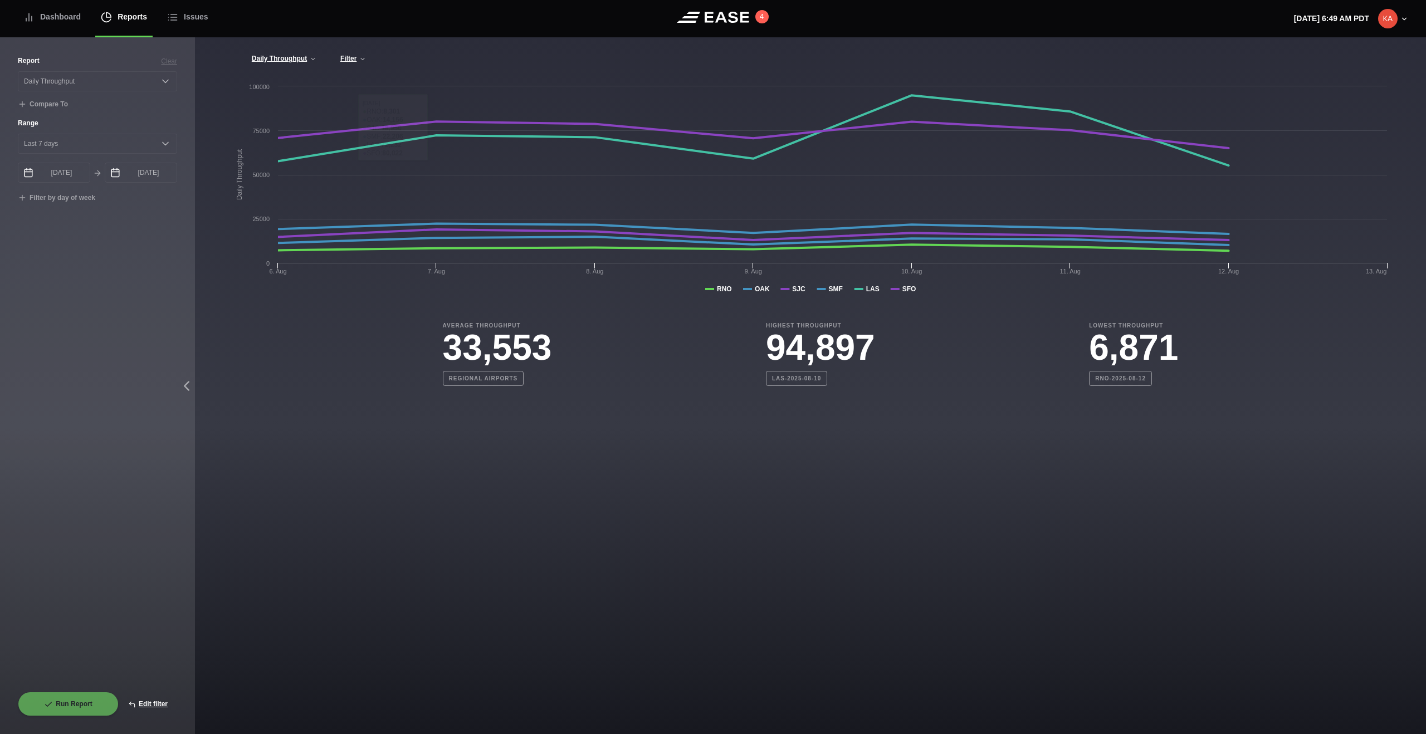
click at [358, 52] on div "Daily Throughput Daily Throughput Filter Regional Airports RNO Only All Airport…" at bounding box center [810, 216] width 1231 height 358
click at [349, 58] on button "Filter" at bounding box center [353, 59] width 27 height 8
click at [298, 55] on button "Daily Throughput" at bounding box center [284, 59] width 66 height 8
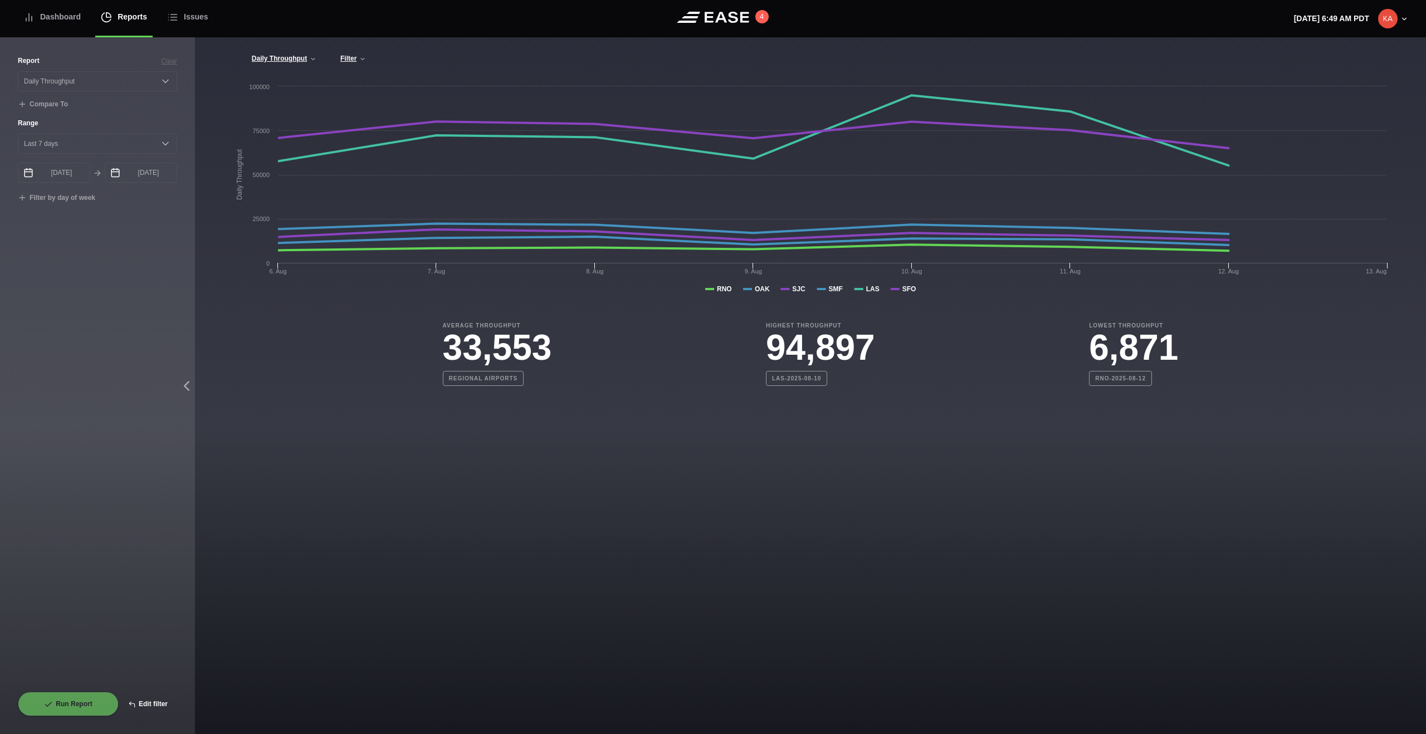
click at [152, 699] on button "Edit filter" at bounding box center [148, 704] width 58 height 25
select select "Daily Throughput"
select select "0"
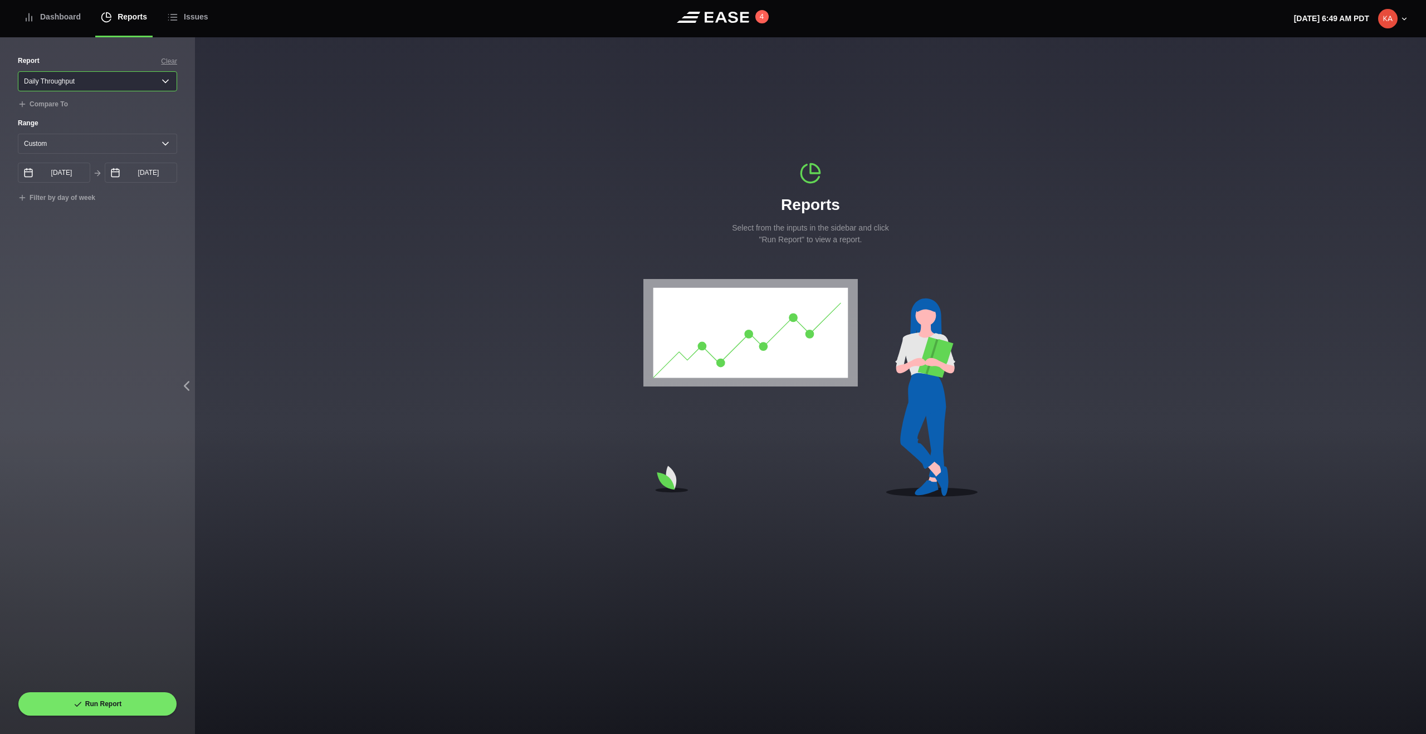
click at [77, 84] on select "Select a report... Arrivals Common Use Daily Throughput Departures Passenger Pr…" at bounding box center [97, 81] width 159 height 20
select select "Common Use"
click at [18, 71] on select "Select a report... Arrivals Common Use Daily Throughput Departures Passenger Pr…" at bounding box center [97, 81] width 159 height 20
click at [98, 710] on button "Run Report" at bounding box center [97, 704] width 159 height 25
select select "Common Use"
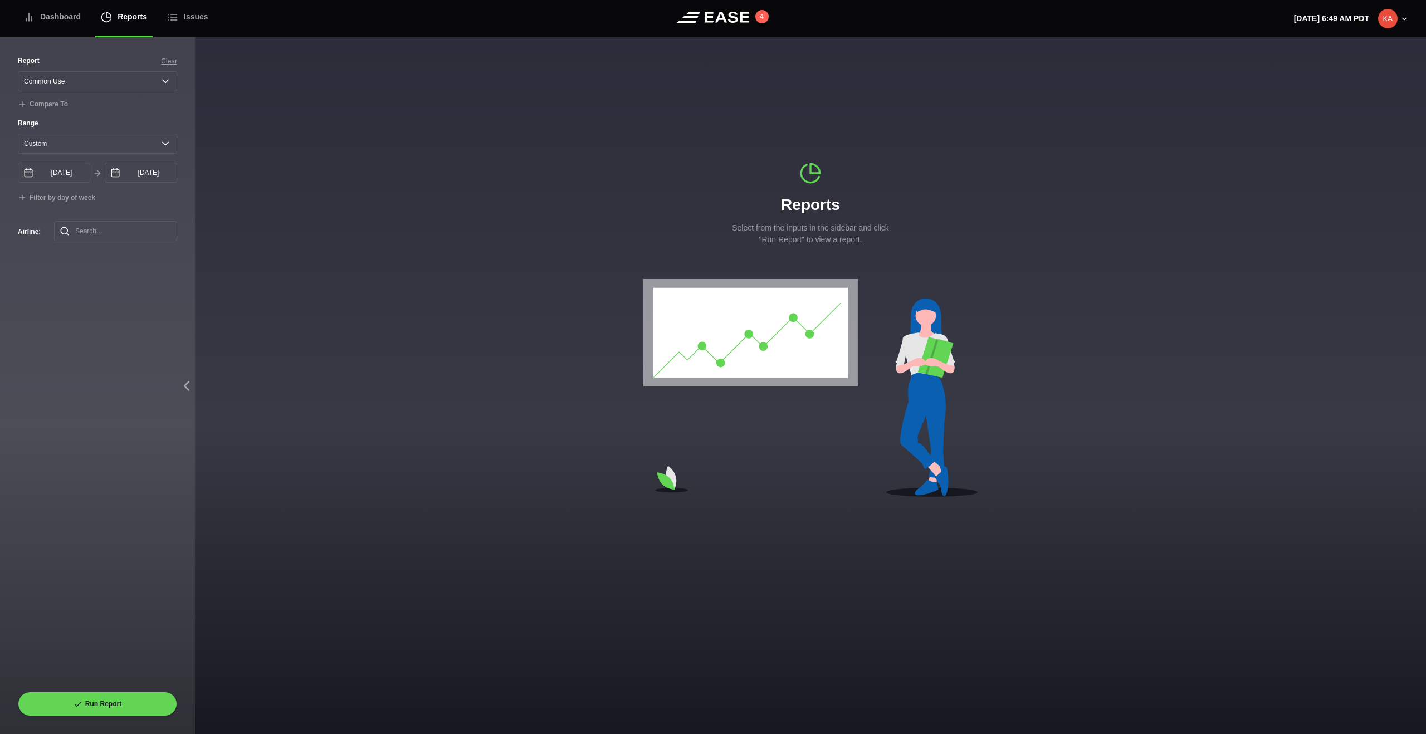
select select "7"
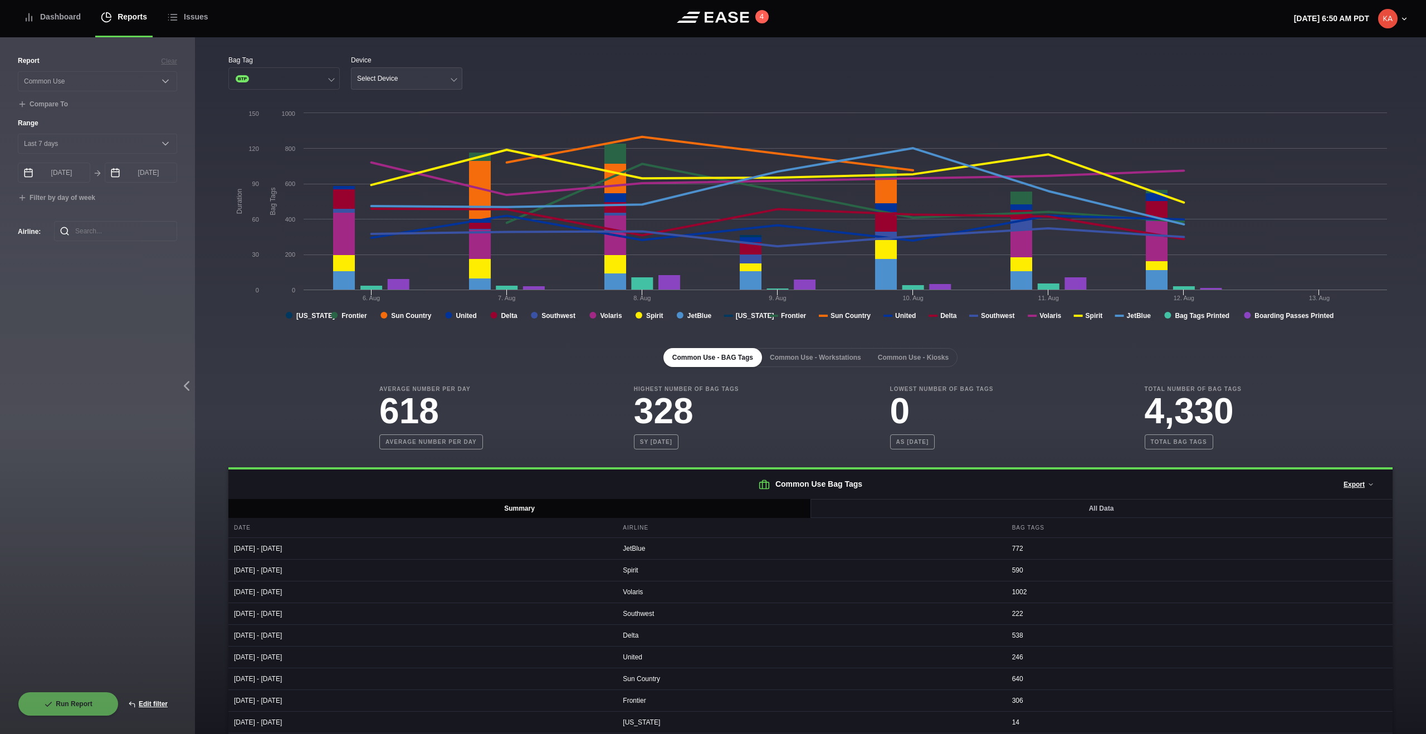
click at [448, 79] on button "Select Device" at bounding box center [406, 78] width 111 height 22
click at [452, 77] on div at bounding box center [454, 78] width 6 height 6
click at [594, 74] on div "Bag Tag BTP Device Select Device" at bounding box center [810, 72] width 1164 height 35
click at [275, 443] on div "Average Number Per Day 618 Average number per day Highest Number of Bag Tags 32…" at bounding box center [810, 417] width 1164 height 65
